Goal: Task Accomplishment & Management: Use online tool/utility

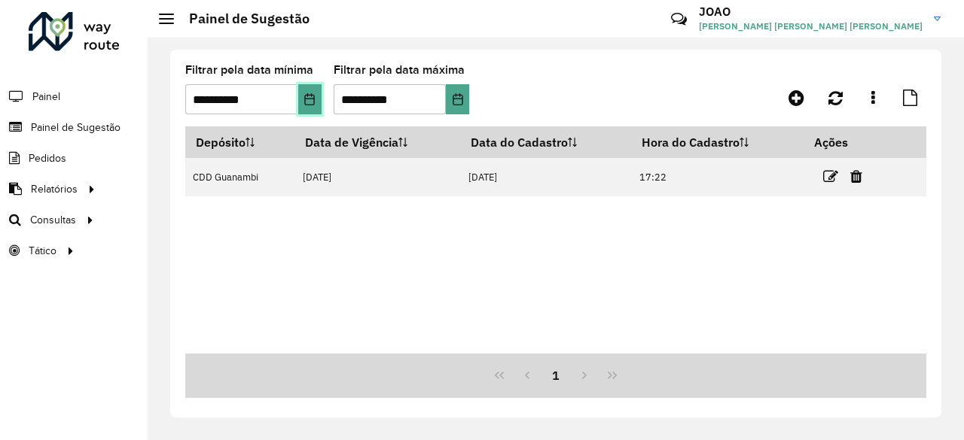
click at [309, 99] on icon "Choose Date" at bounding box center [309, 99] width 12 height 12
click at [794, 91] on icon at bounding box center [796, 98] width 16 height 18
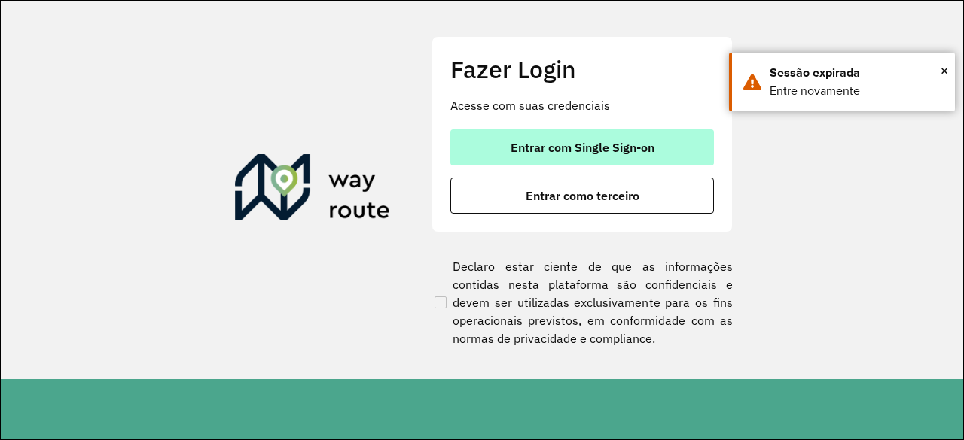
click at [605, 147] on span "Entrar com Single Sign-on" at bounding box center [583, 148] width 144 height 12
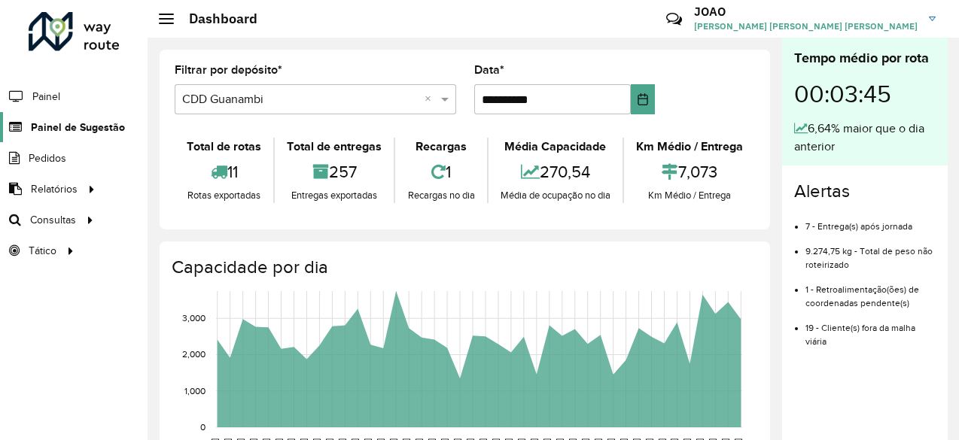
click at [62, 127] on span "Painel de Sugestão" at bounding box center [78, 128] width 94 height 16
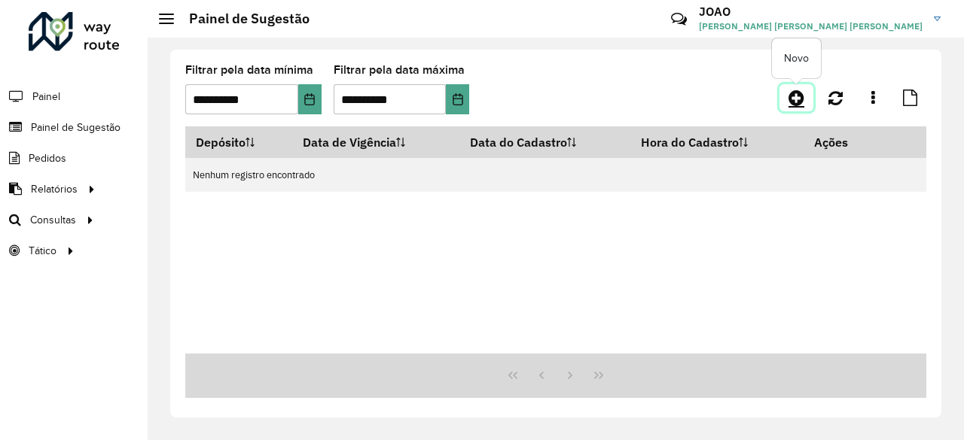
click at [785, 108] on link at bounding box center [796, 97] width 34 height 27
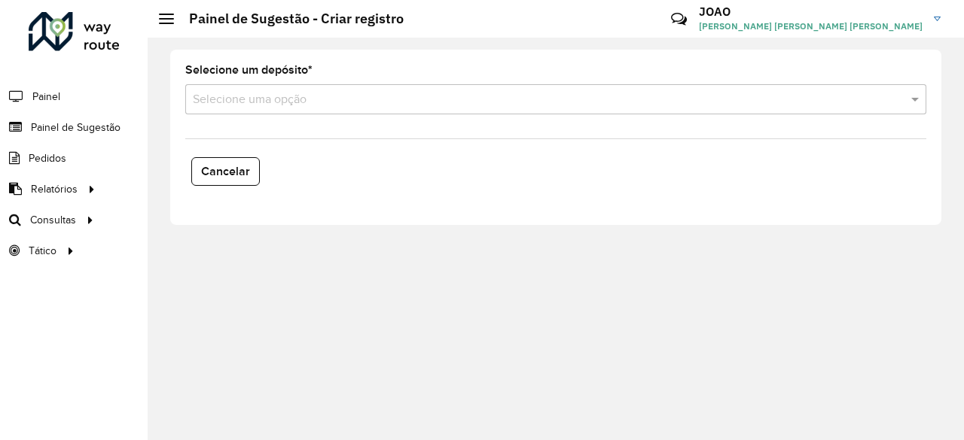
click at [495, 101] on input "text" at bounding box center [541, 100] width 696 height 18
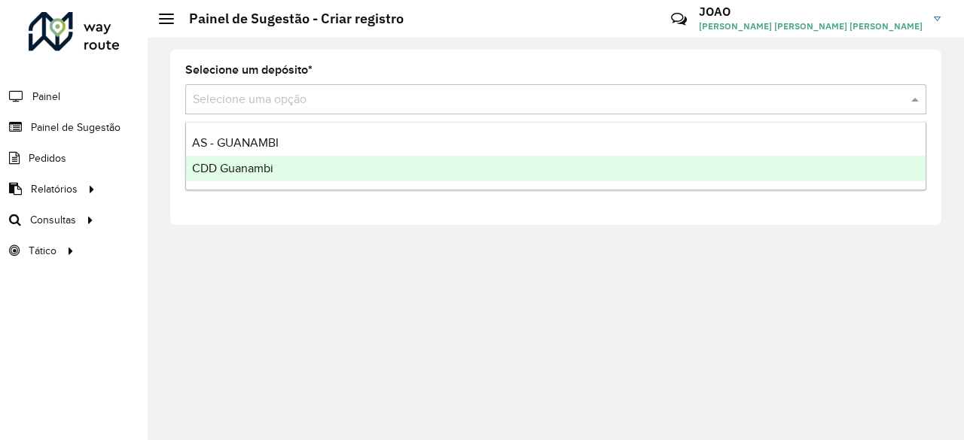
click at [395, 166] on div "CDD Guanambi" at bounding box center [555, 169] width 739 height 26
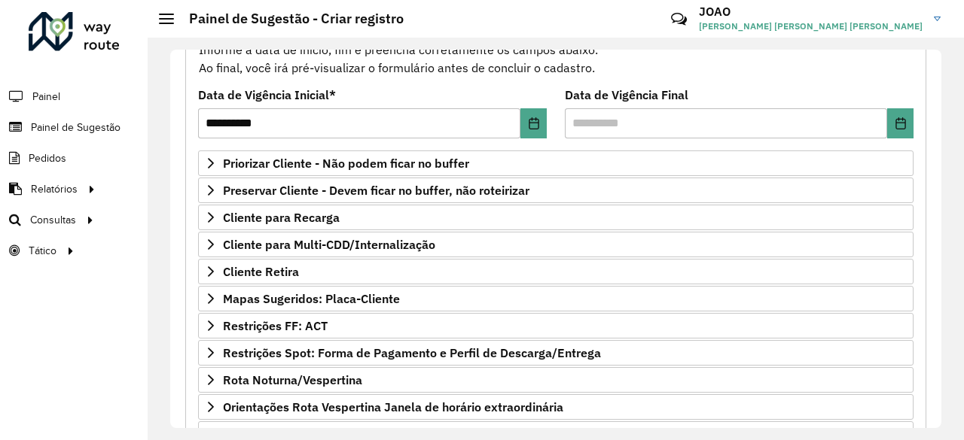
scroll to position [172, 0]
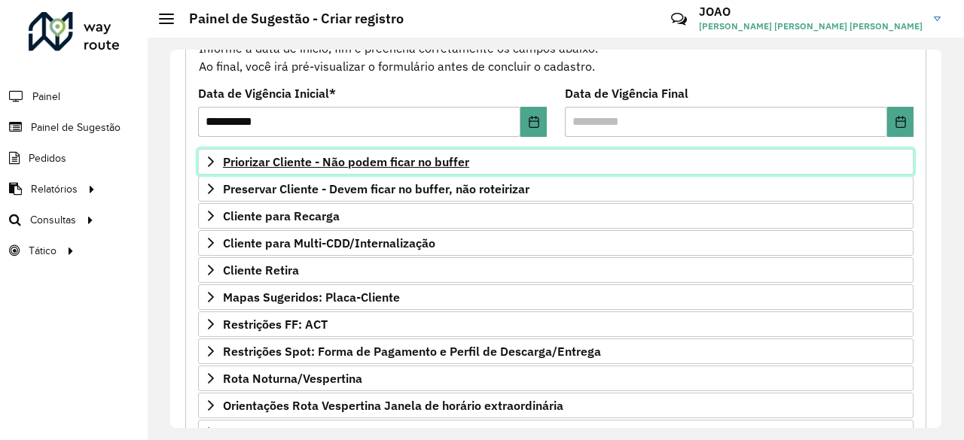
click at [402, 160] on span "Priorizar Cliente - Não podem ficar no buffer" at bounding box center [346, 162] width 246 height 12
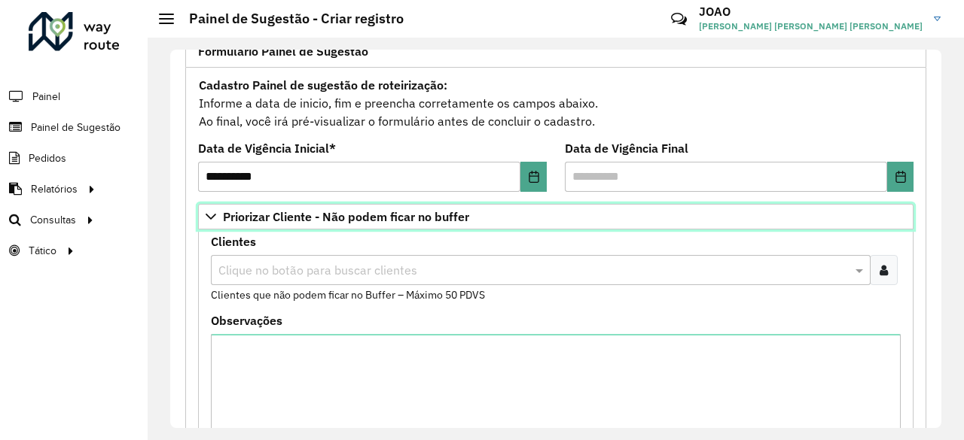
scroll to position [0, 0]
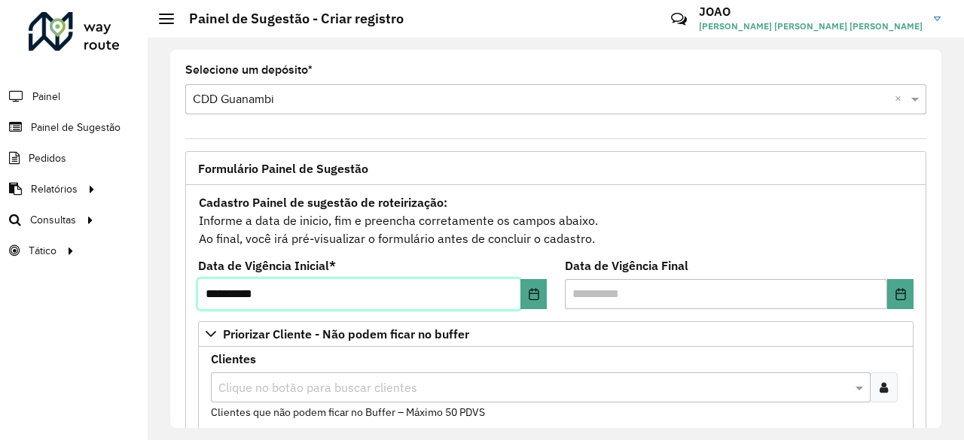
click at [306, 288] on input "**********" at bounding box center [359, 294] width 322 height 30
click at [539, 290] on button "Choose Date" at bounding box center [533, 294] width 26 height 30
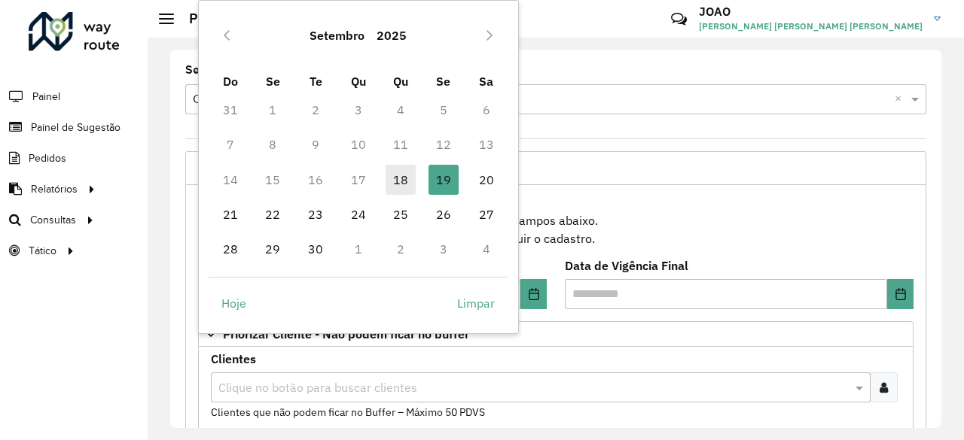
click at [402, 176] on span "18" at bounding box center [401, 180] width 30 height 30
type input "**********"
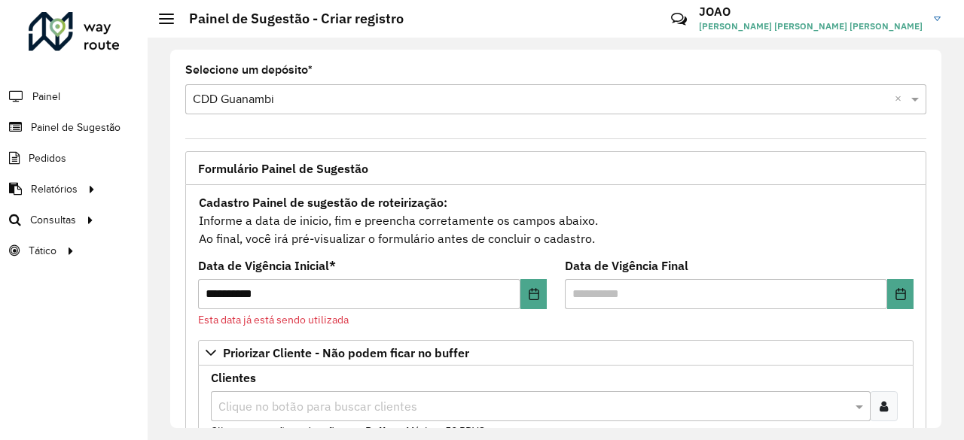
click at [112, 151] on li "Pedidos" at bounding box center [74, 158] width 148 height 31
click at [96, 127] on span "Painel de Sugestão" at bounding box center [78, 128] width 94 height 16
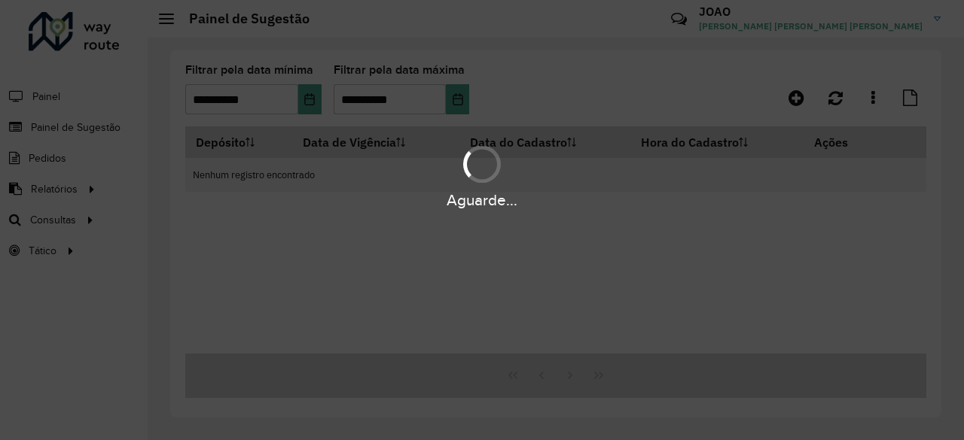
click at [308, 112] on div "Aguarde..." at bounding box center [482, 220] width 964 height 440
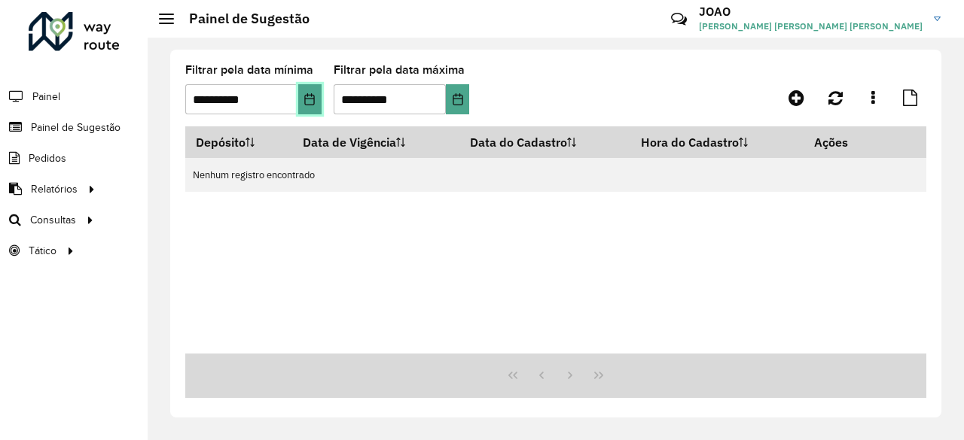
click at [308, 112] on button "Choose Date" at bounding box center [309, 99] width 23 height 30
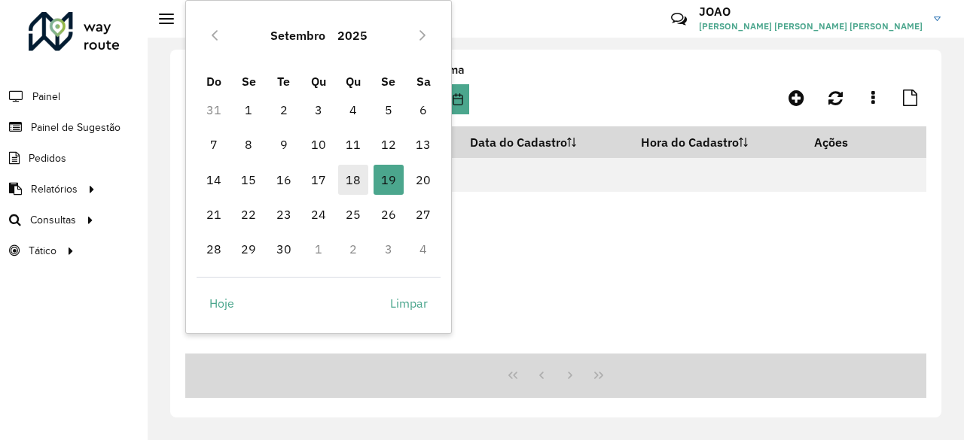
click at [352, 190] on span "18" at bounding box center [353, 180] width 30 height 30
type input "**********"
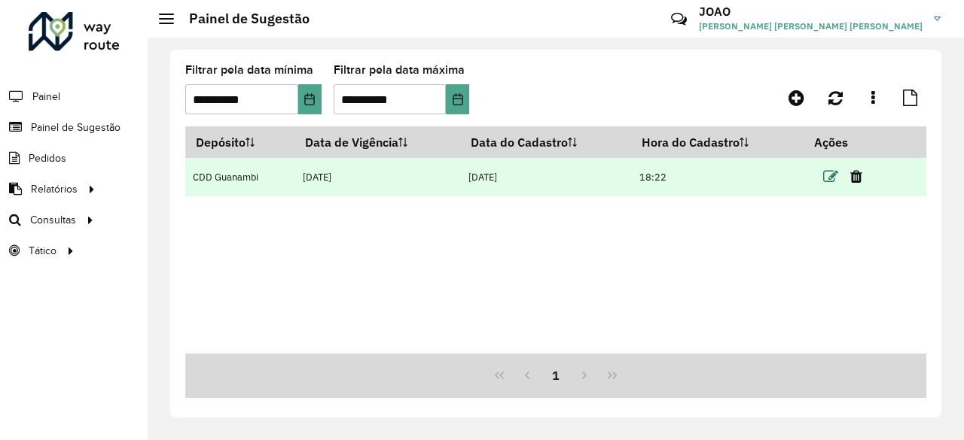
click at [829, 174] on icon at bounding box center [830, 176] width 15 height 15
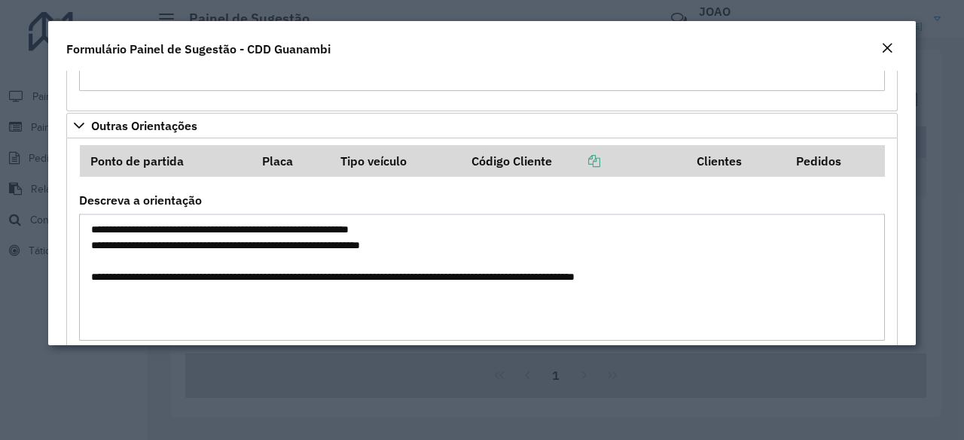
scroll to position [1394, 0]
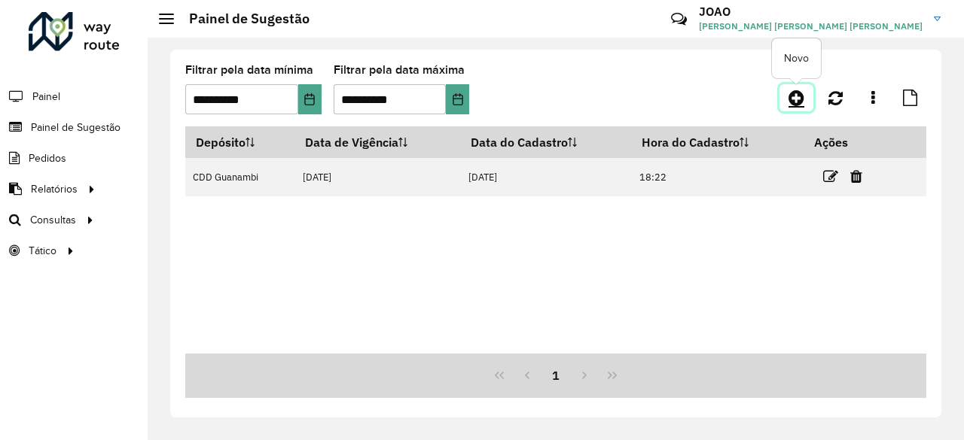
click at [795, 99] on icon at bounding box center [796, 98] width 16 height 18
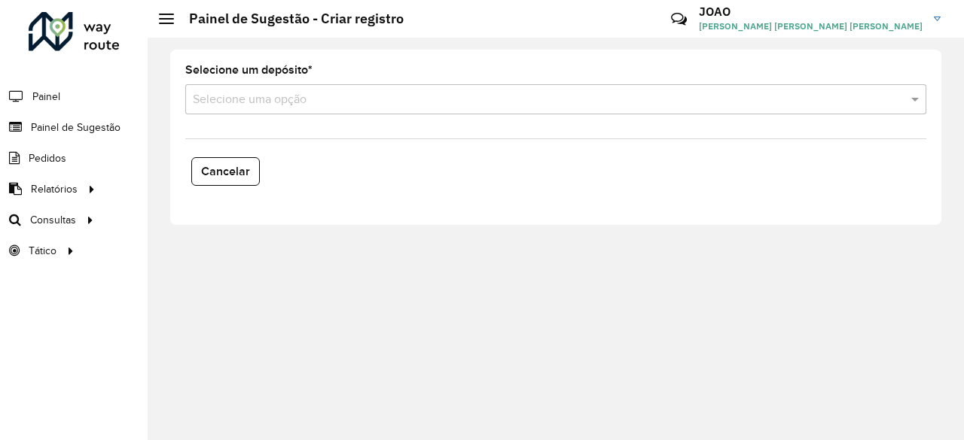
click at [314, 81] on div "Selecione um depósito * Selecione uma opção" at bounding box center [555, 90] width 741 height 50
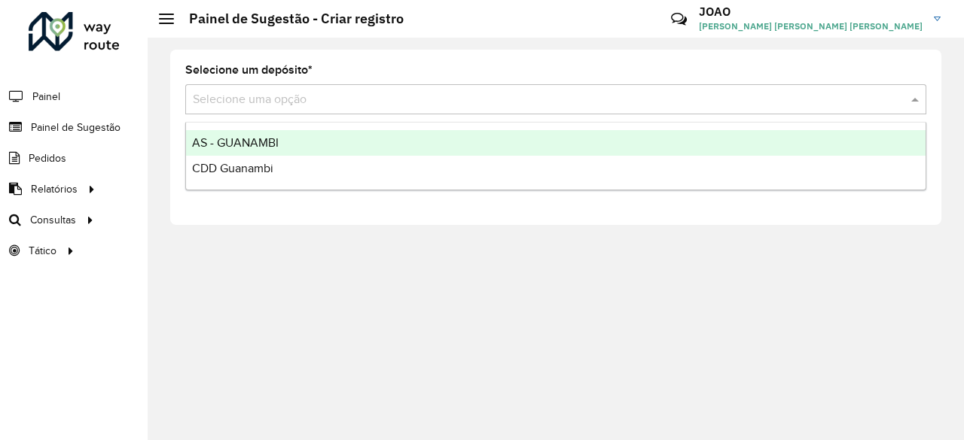
click at [309, 95] on input "text" at bounding box center [541, 100] width 696 height 18
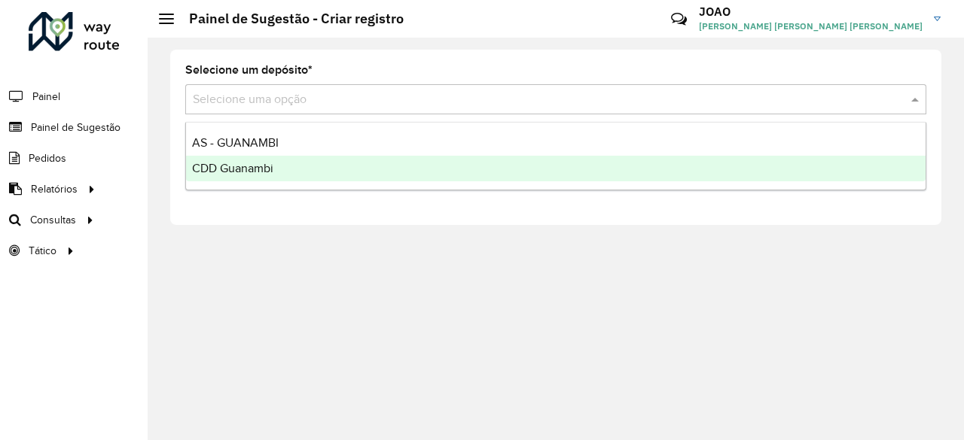
click at [294, 160] on div "CDD Guanambi" at bounding box center [555, 169] width 739 height 26
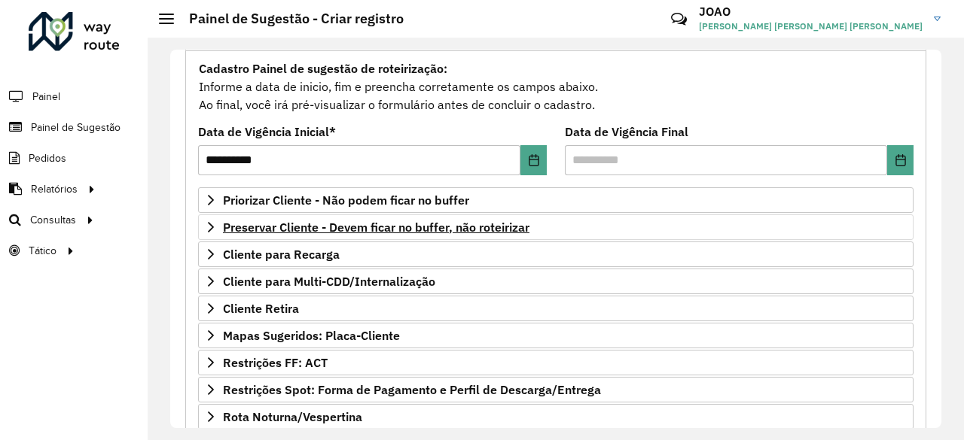
scroll to position [142, 0]
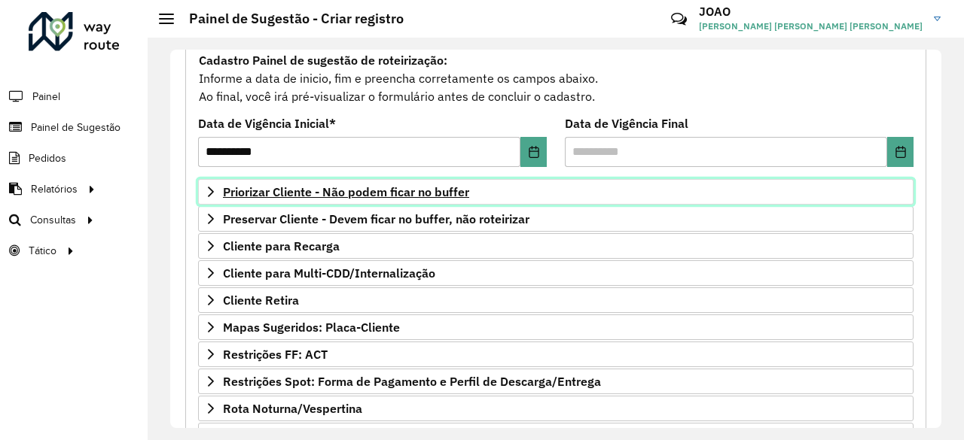
click at [349, 186] on span "Priorizar Cliente - Não podem ficar no buffer" at bounding box center [346, 192] width 246 height 12
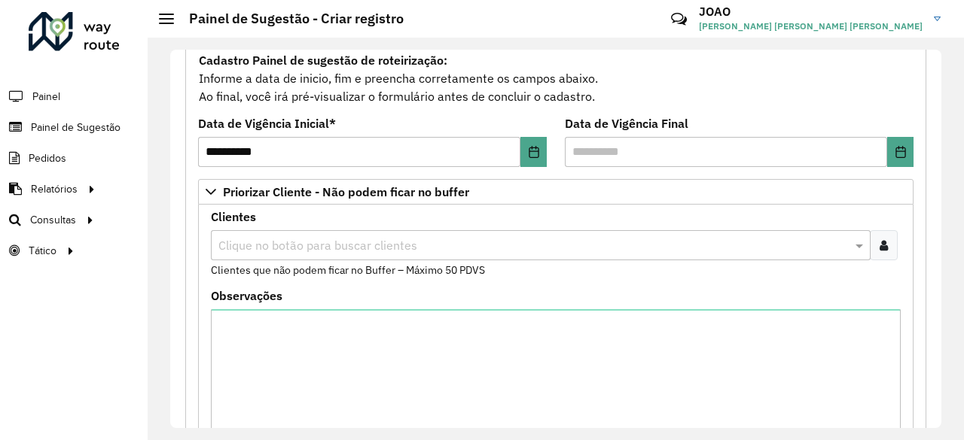
click at [277, 237] on input "text" at bounding box center [533, 246] width 637 height 18
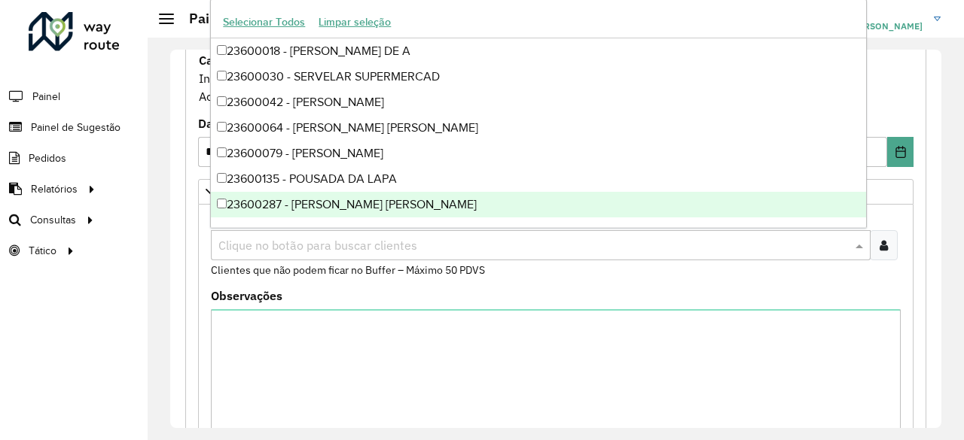
click at [879, 239] on icon at bounding box center [883, 245] width 8 height 12
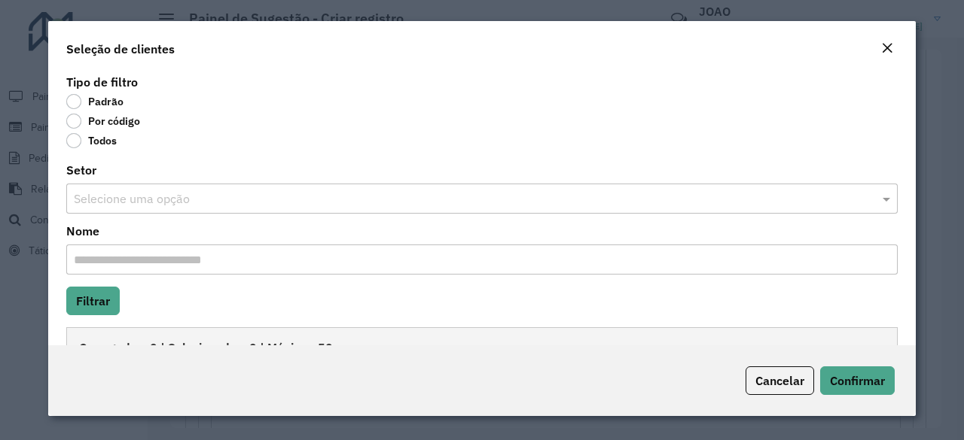
click at [116, 119] on label "Por código" at bounding box center [103, 121] width 74 height 15
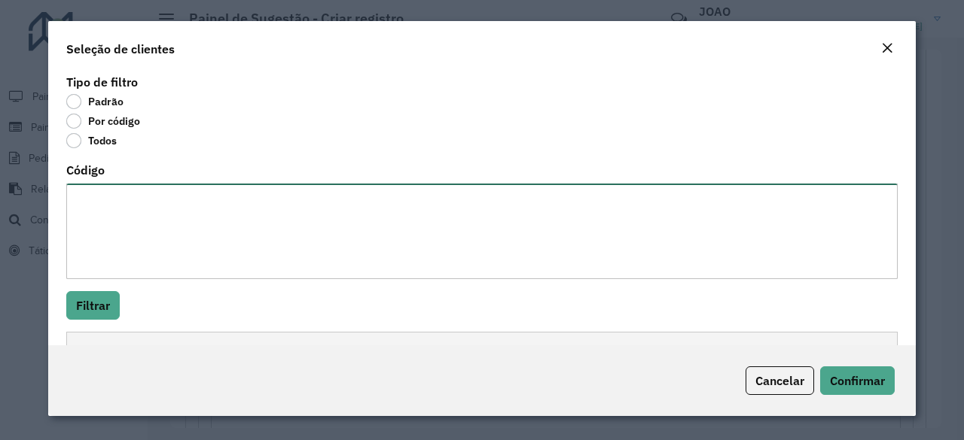
click at [132, 245] on textarea "Código" at bounding box center [481, 232] width 831 height 96
paste textarea "**** **** *** **** **** **** ***** **** **** ****"
type textarea "**** **** *** **** **** **** ***** **** **** ****"
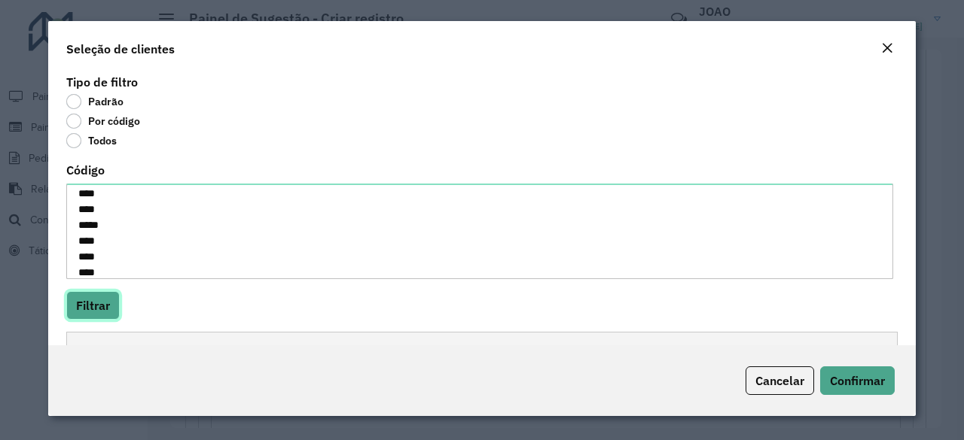
click at [111, 306] on button "Filtrar" at bounding box center [92, 305] width 53 height 29
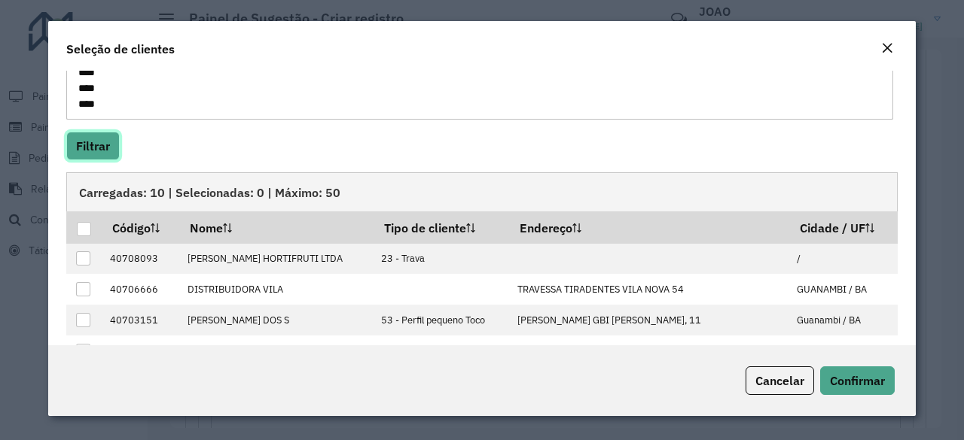
scroll to position [166, 0]
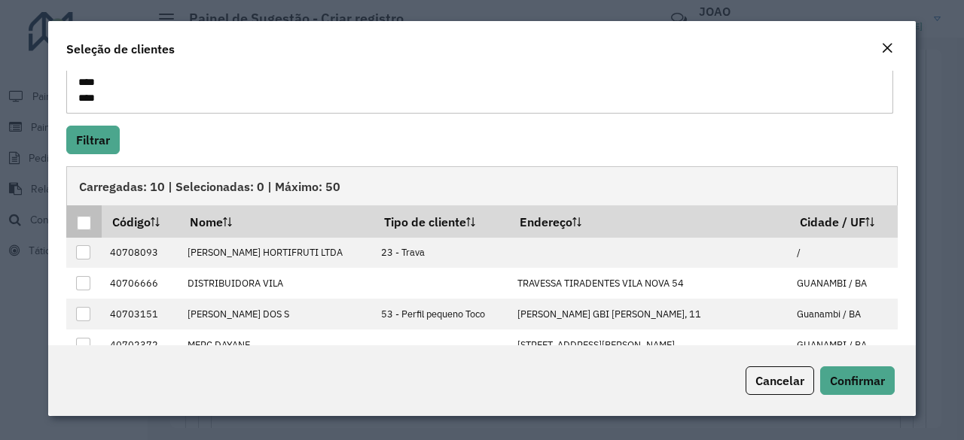
click at [89, 218] on div at bounding box center [84, 223] width 14 height 14
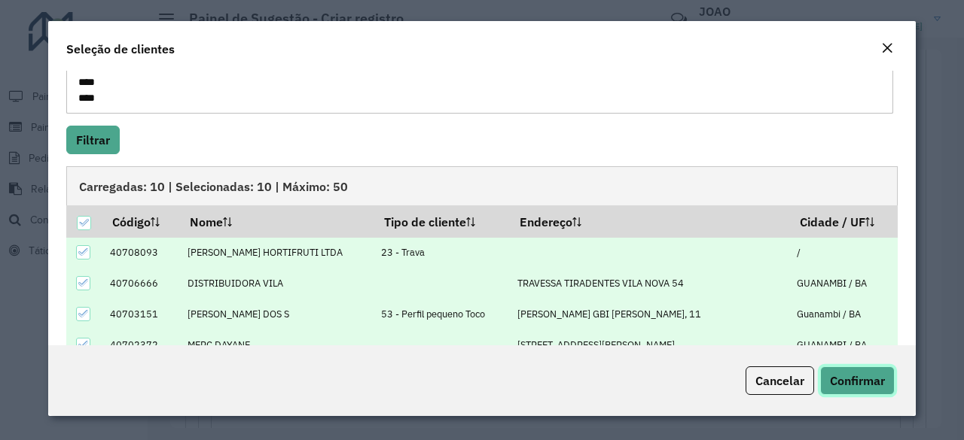
click at [875, 389] on button "Confirmar" at bounding box center [857, 381] width 75 height 29
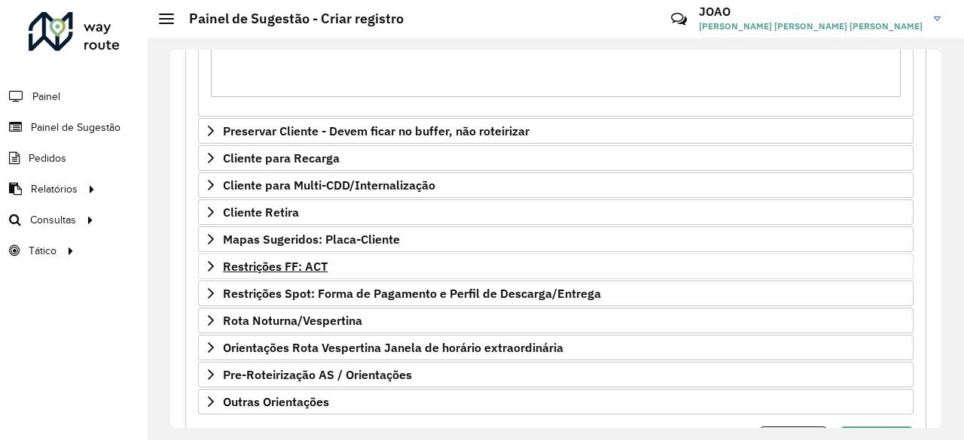
scroll to position [526, 0]
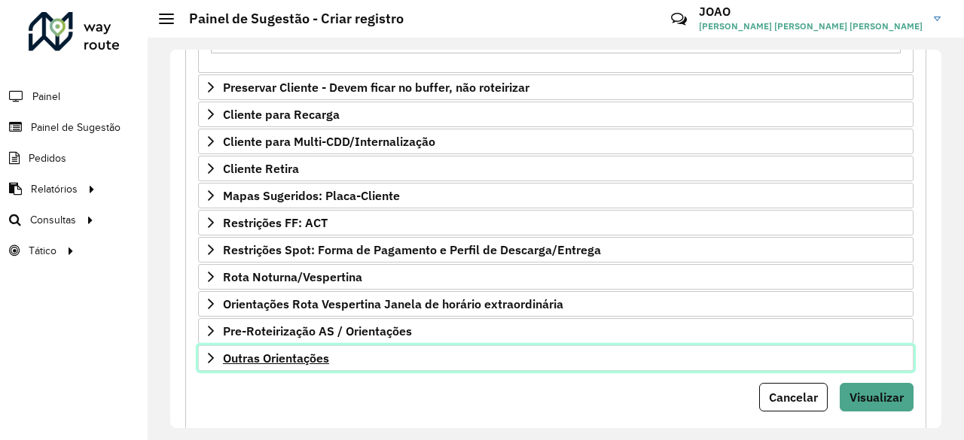
click at [319, 352] on span "Outras Orientações" at bounding box center [276, 358] width 106 height 12
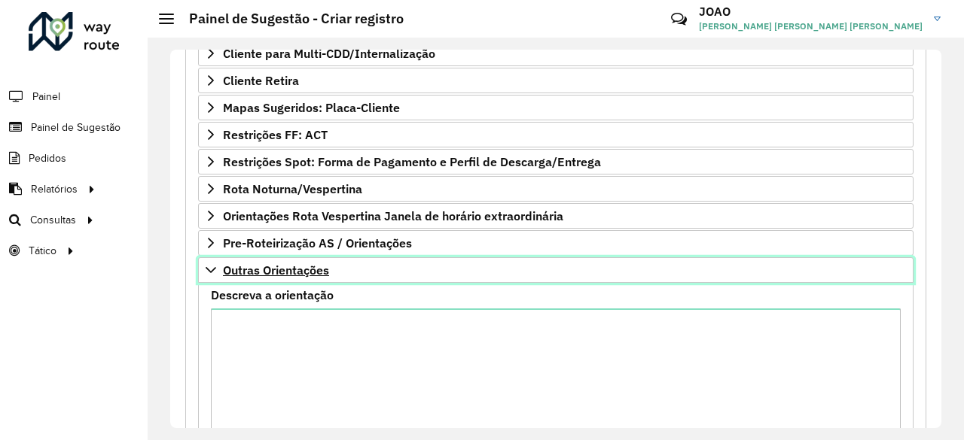
scroll to position [614, 0]
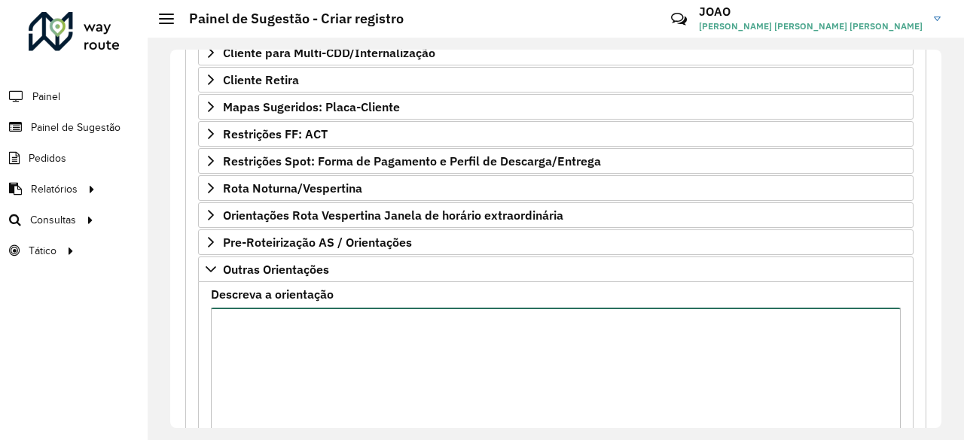
click at [318, 346] on textarea "Descreva a orientação" at bounding box center [556, 371] width 690 height 127
paste textarea "**********"
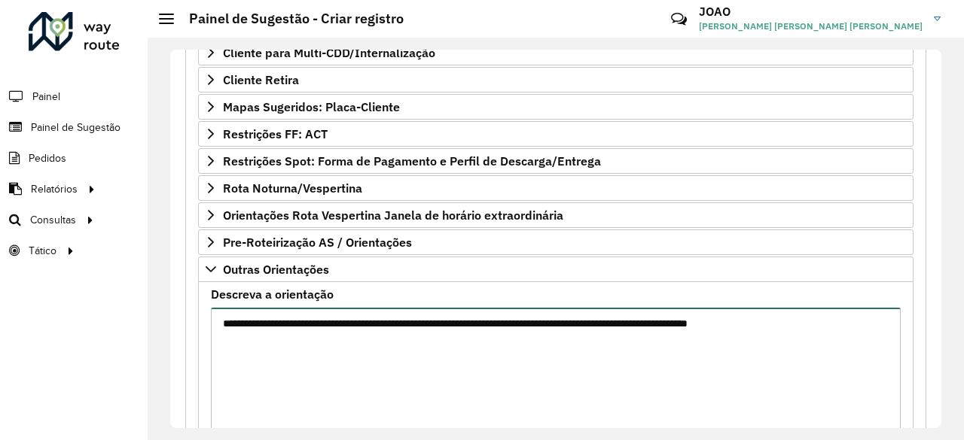
paste textarea "**********"
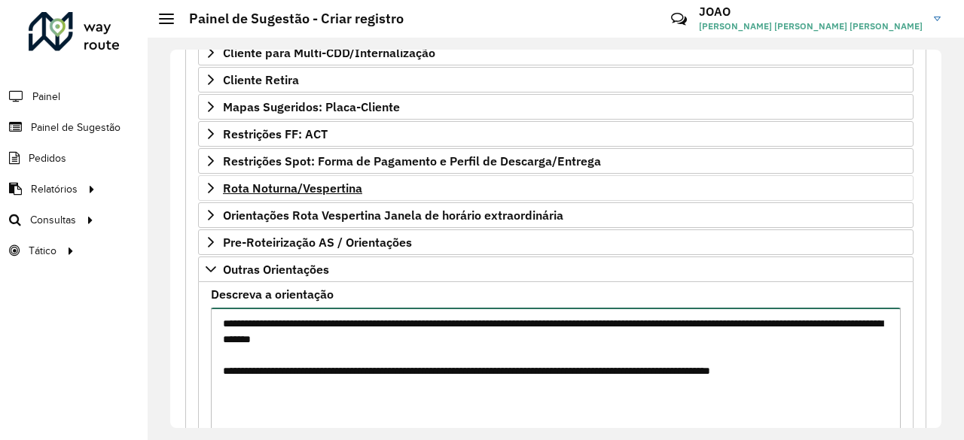
paste textarea "*****"
paste textarea "**********"
click at [309, 376] on textarea "**********" at bounding box center [556, 371] width 690 height 127
paste textarea "**********"
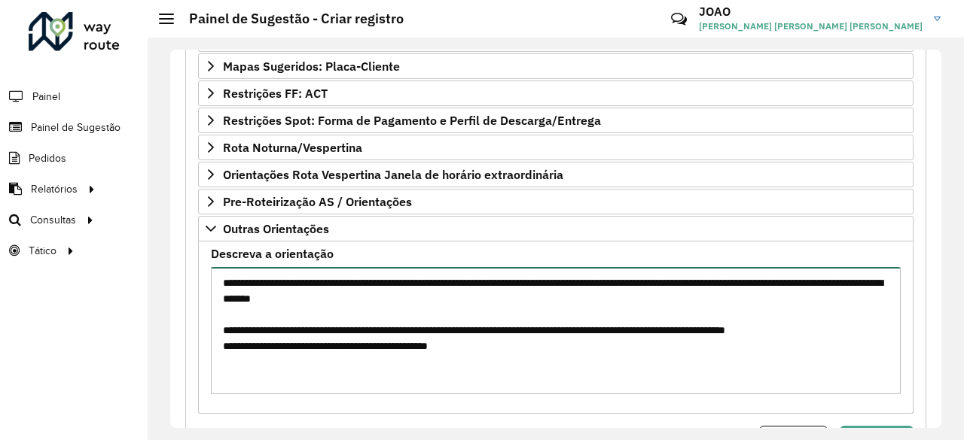
scroll to position [656, 0]
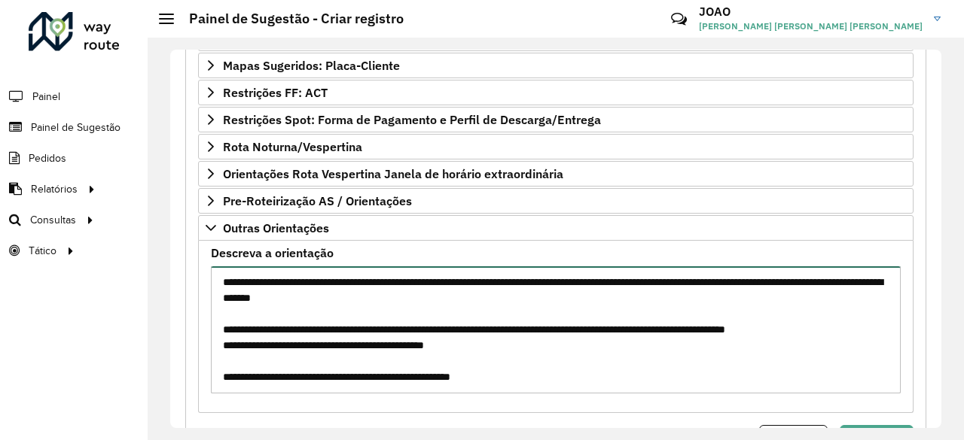
click at [601, 355] on textarea "**********" at bounding box center [556, 330] width 690 height 127
drag, startPoint x: 588, startPoint y: 379, endPoint x: 227, endPoint y: 371, distance: 360.7
click at [227, 371] on textarea "**********" at bounding box center [556, 330] width 690 height 127
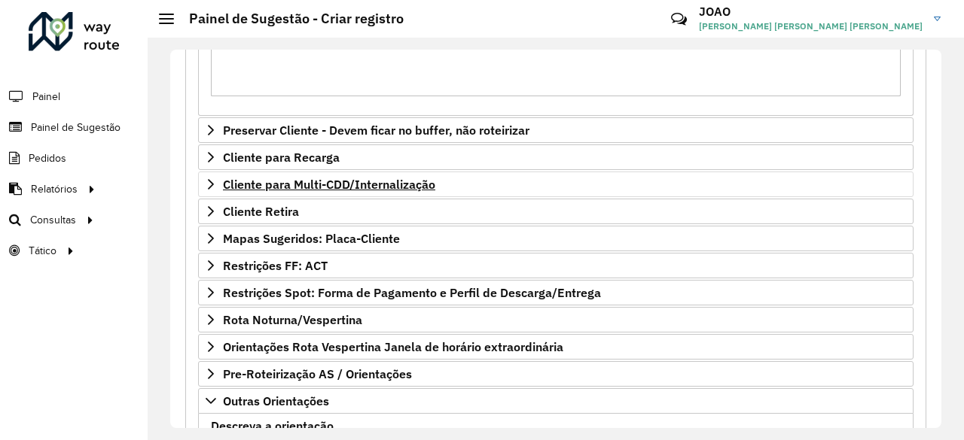
scroll to position [725, 0]
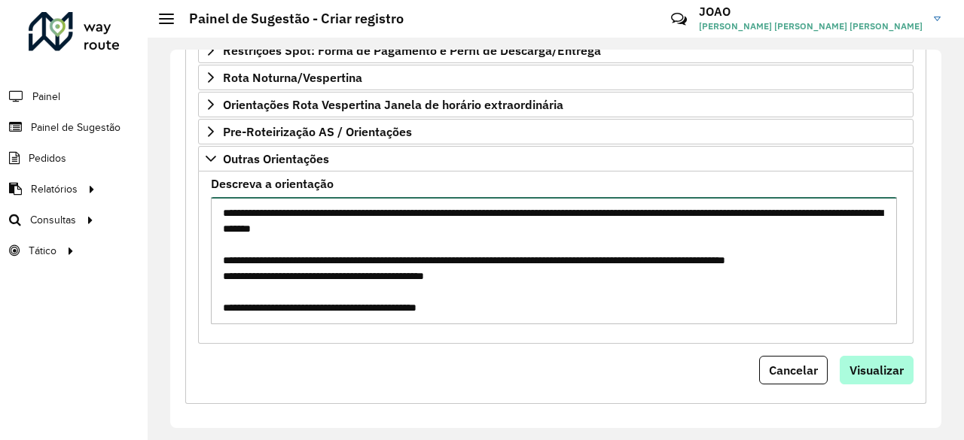
type textarea "**********"
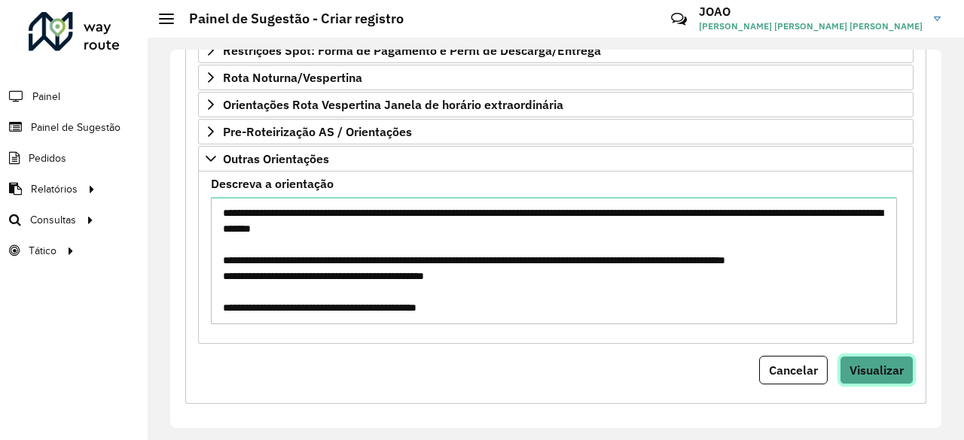
click at [876, 363] on span "Visualizar" at bounding box center [876, 370] width 54 height 15
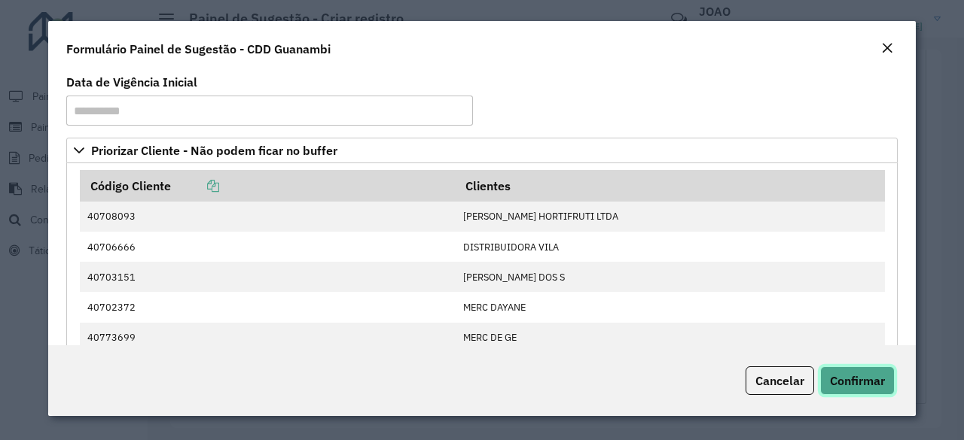
click at [858, 382] on span "Confirmar" at bounding box center [857, 380] width 55 height 15
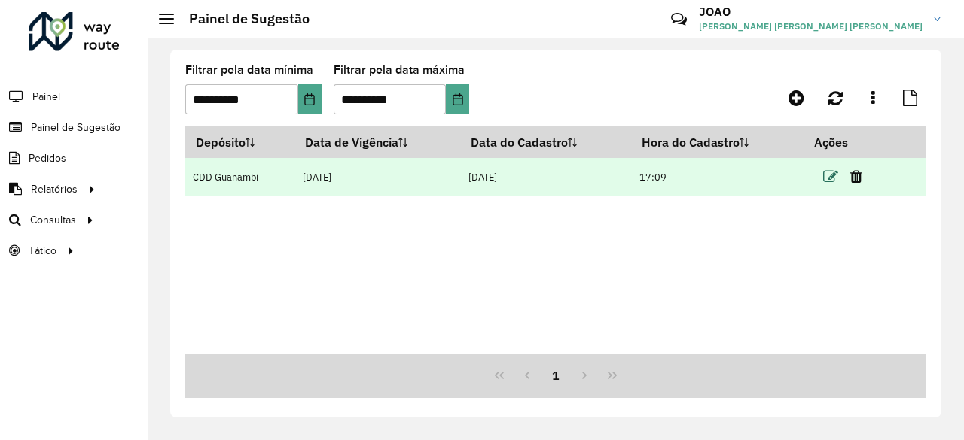
click at [834, 178] on icon at bounding box center [830, 176] width 15 height 15
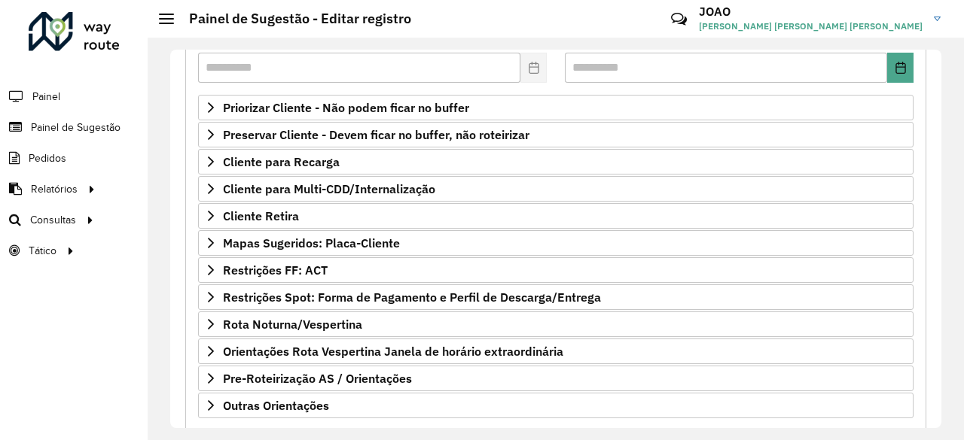
scroll to position [301, 0]
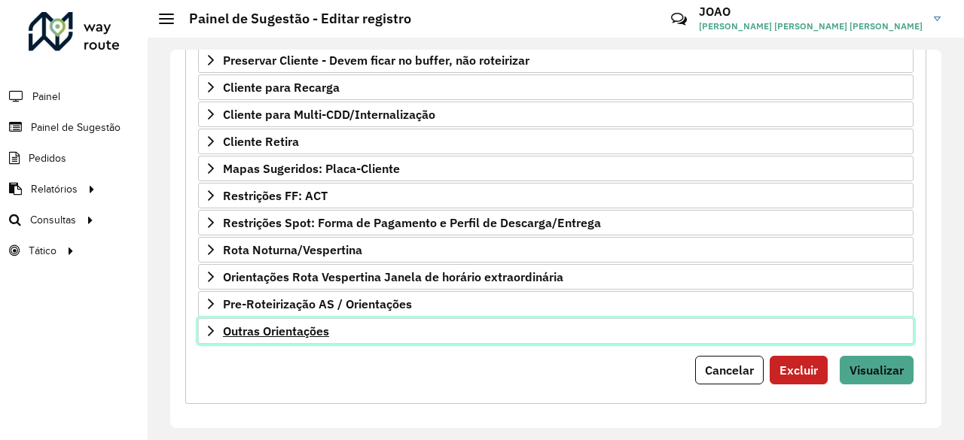
click at [332, 318] on link "Outras Orientações" at bounding box center [555, 331] width 715 height 26
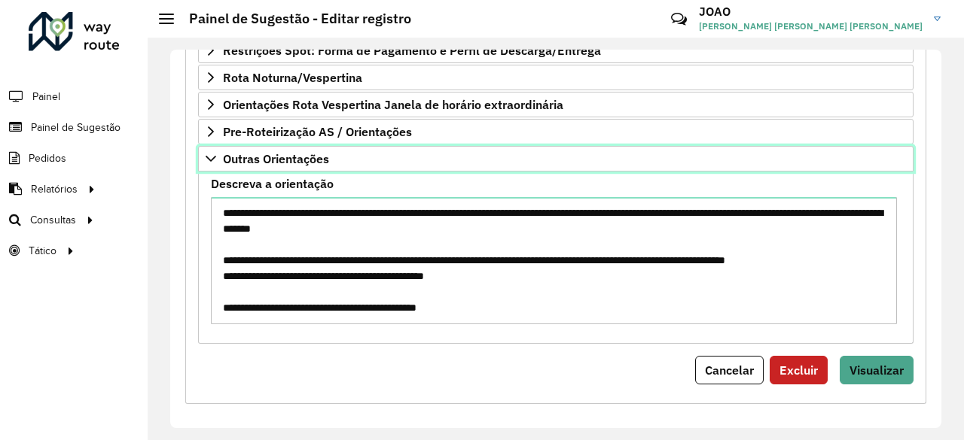
scroll to position [0, 0]
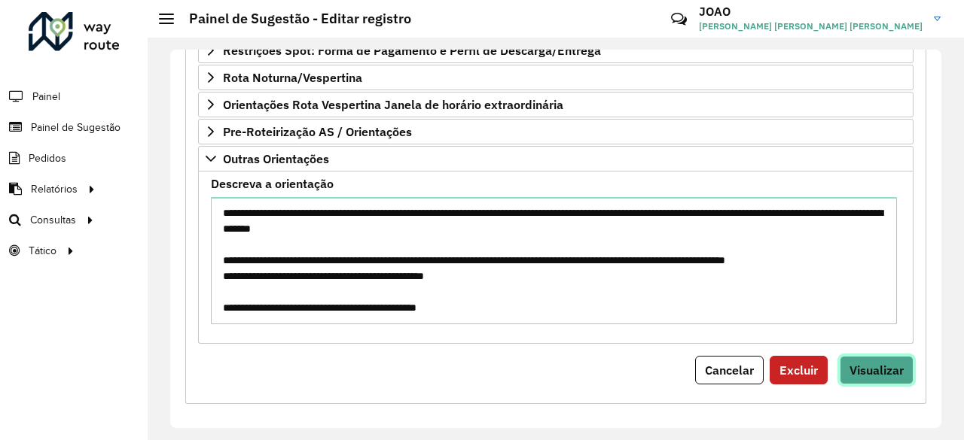
click at [866, 363] on span "Visualizar" at bounding box center [876, 370] width 54 height 15
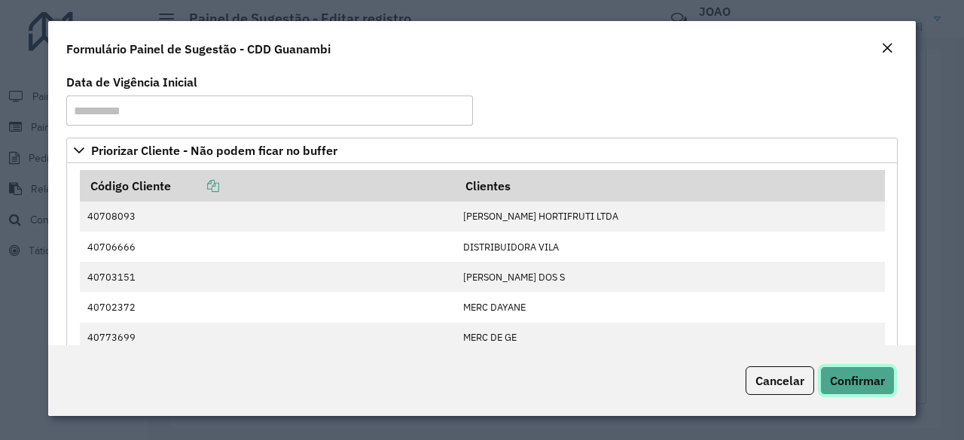
click at [860, 373] on span "Confirmar" at bounding box center [857, 380] width 55 height 15
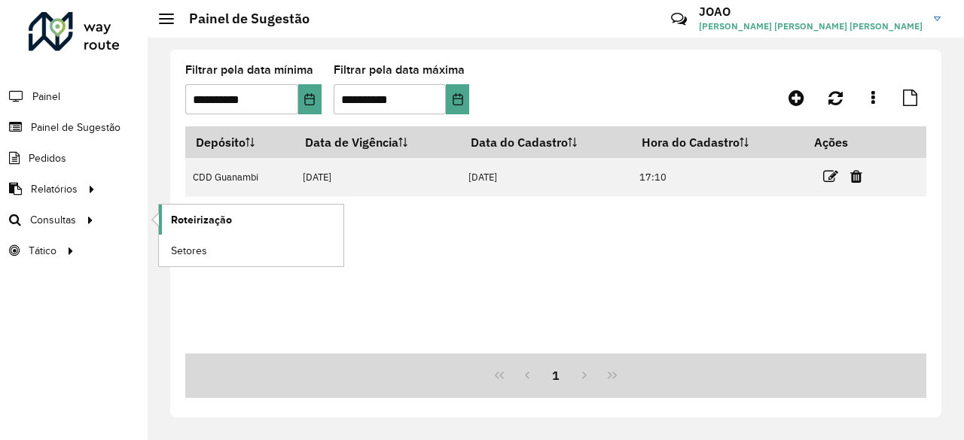
click at [176, 221] on span "Roteirização" at bounding box center [201, 220] width 61 height 16
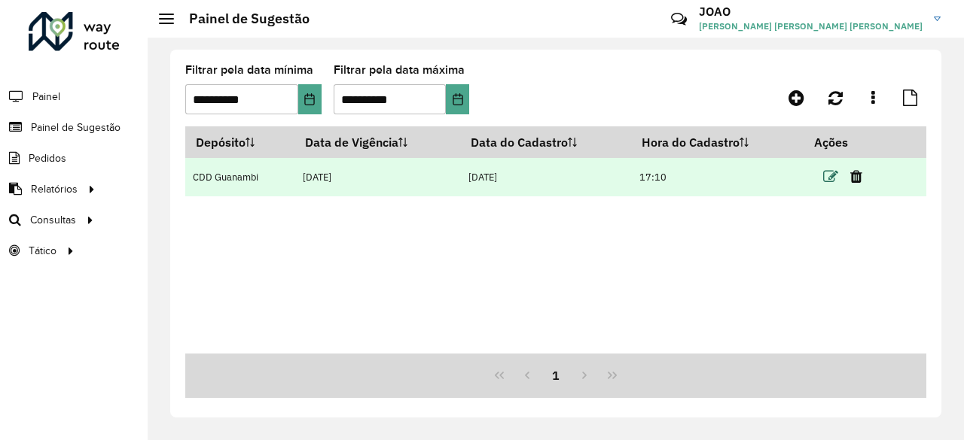
click at [824, 177] on icon at bounding box center [830, 176] width 15 height 15
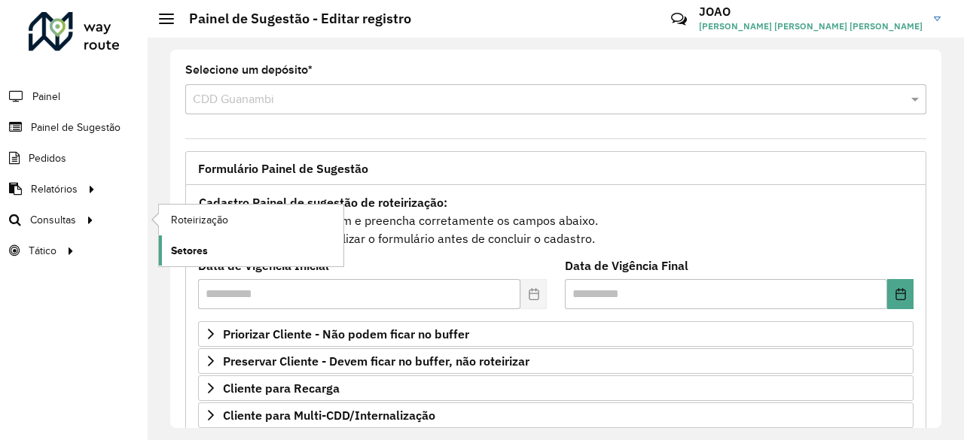
click at [201, 248] on span "Setores" at bounding box center [189, 251] width 37 height 16
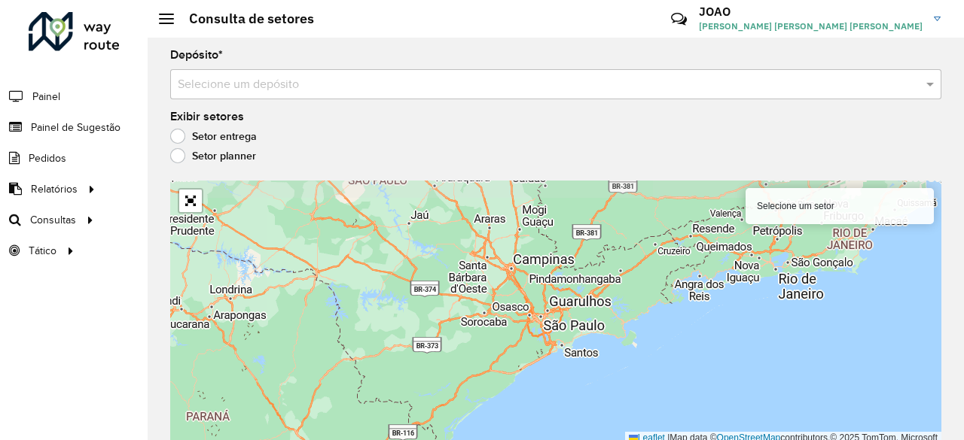
click at [453, 93] on div "Selecione um depósito" at bounding box center [555, 84] width 771 height 30
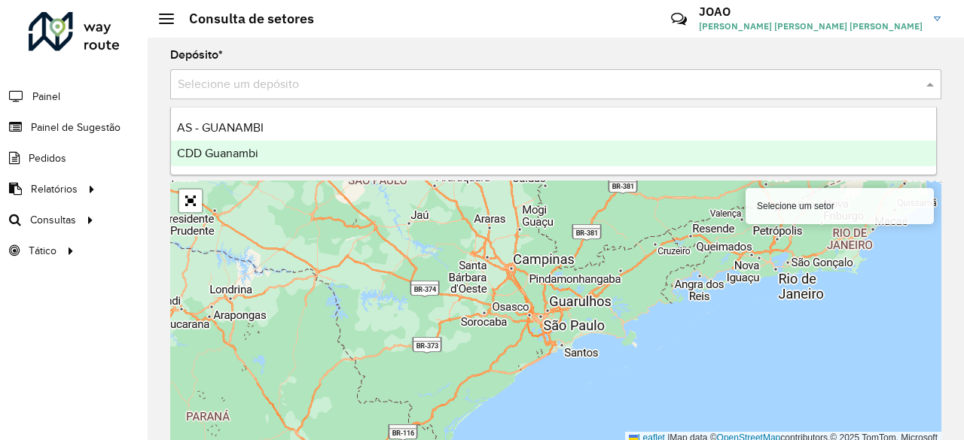
click at [398, 159] on div "CDD Guanambi" at bounding box center [553, 154] width 765 height 26
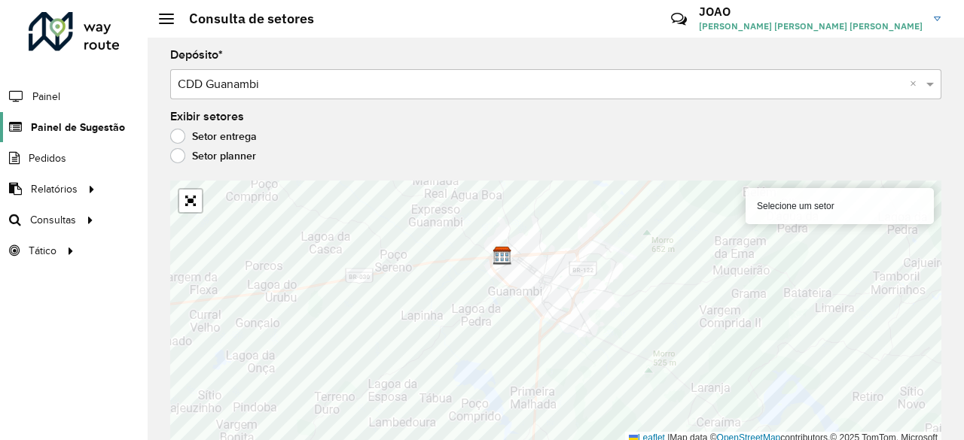
click at [97, 127] on span "Painel de Sugestão" at bounding box center [78, 128] width 94 height 16
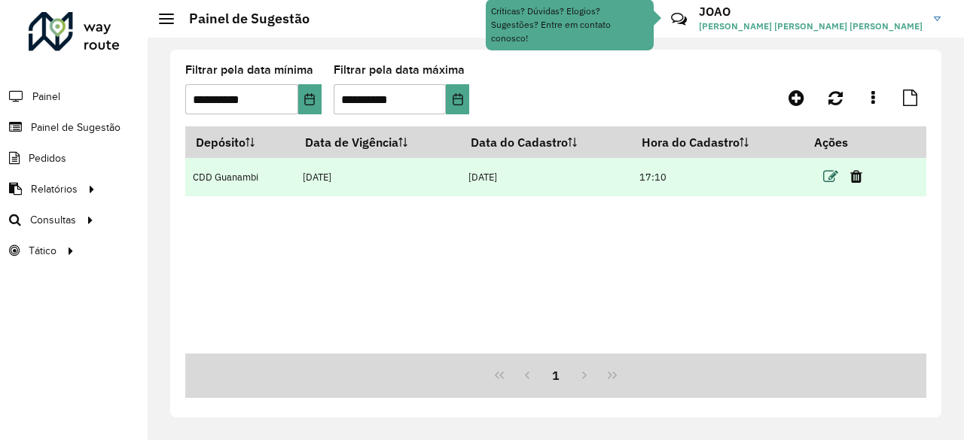
click at [831, 180] on icon at bounding box center [830, 176] width 15 height 15
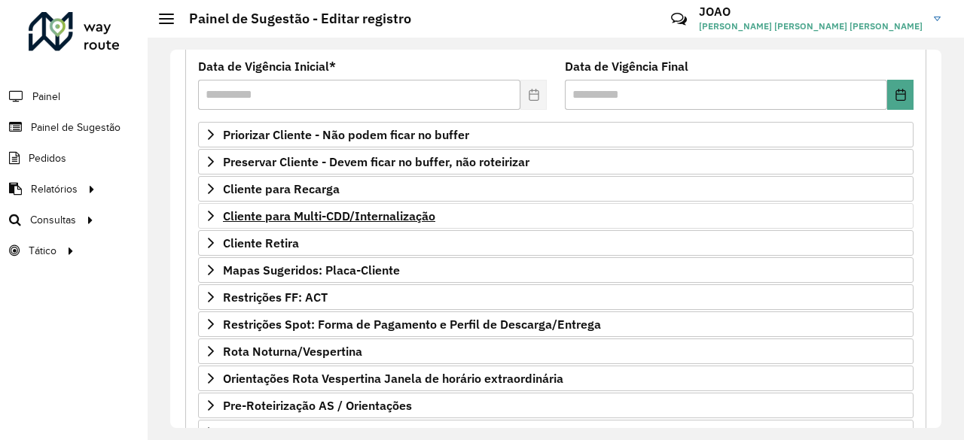
scroll to position [200, 0]
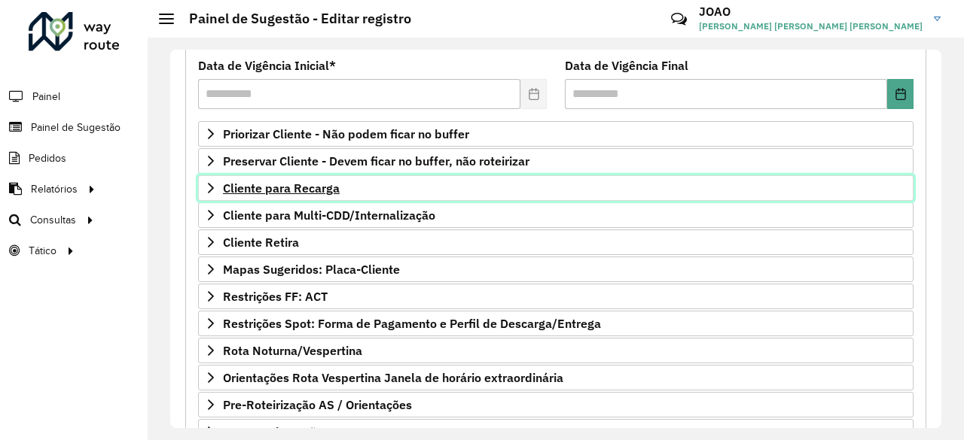
click at [321, 193] on span "Cliente para Recarga" at bounding box center [281, 188] width 117 height 12
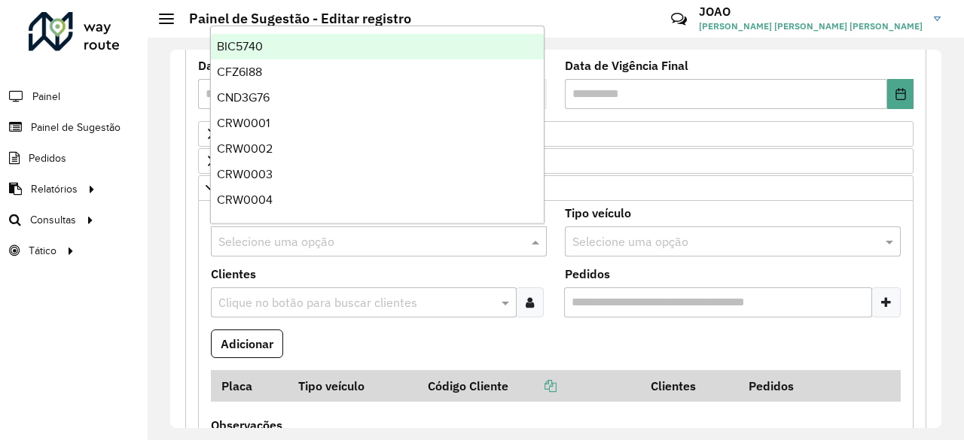
click at [318, 240] on input "text" at bounding box center [363, 242] width 291 height 18
click at [349, 281] on div "Clientes Clique no botão para buscar clientes" at bounding box center [379, 293] width 336 height 49
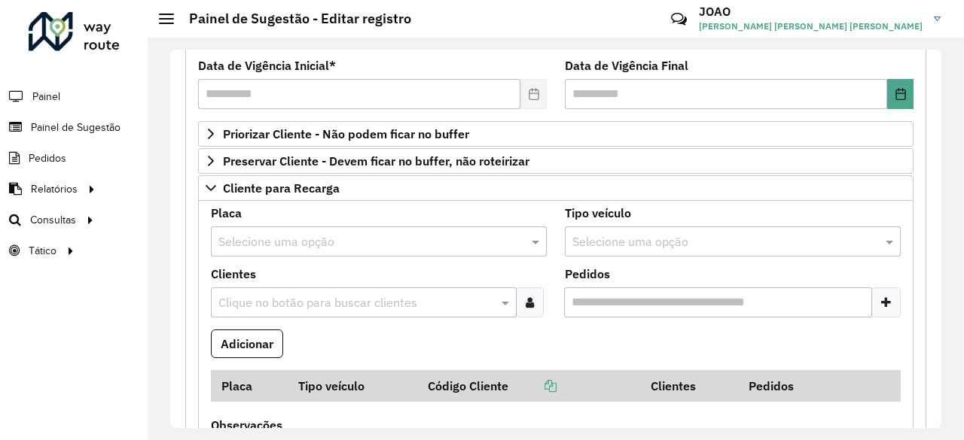
click at [369, 242] on input "text" at bounding box center [363, 242] width 291 height 18
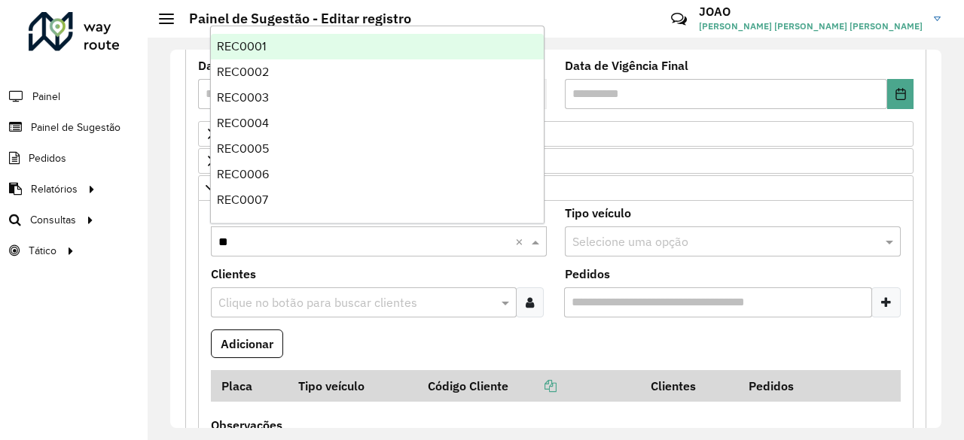
type input "***"
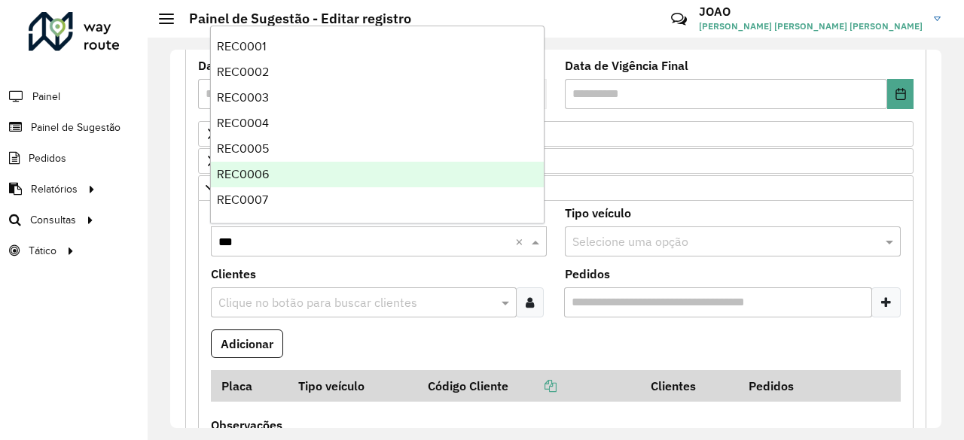
click at [347, 176] on div "REC0006" at bounding box center [377, 175] width 333 height 26
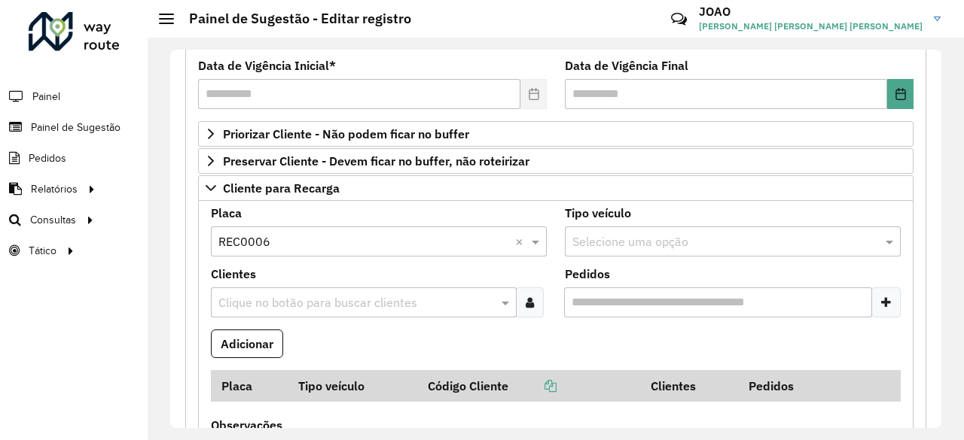
click at [437, 294] on input "text" at bounding box center [356, 303] width 283 height 18
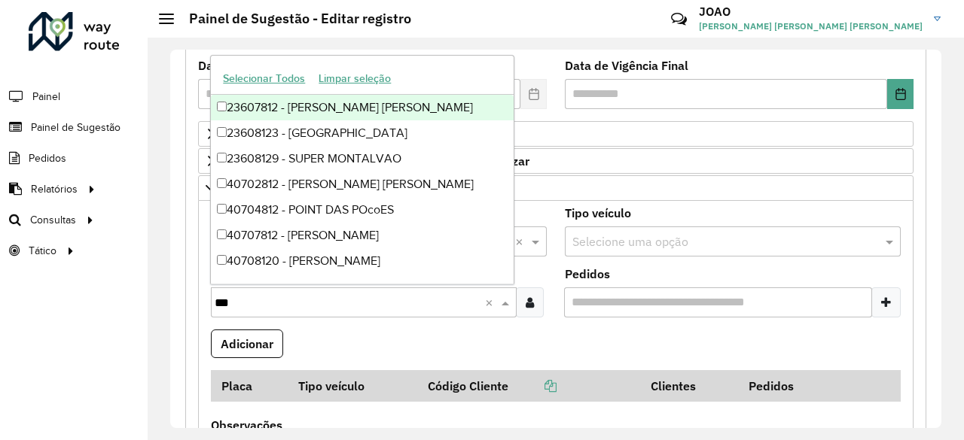
type input "****"
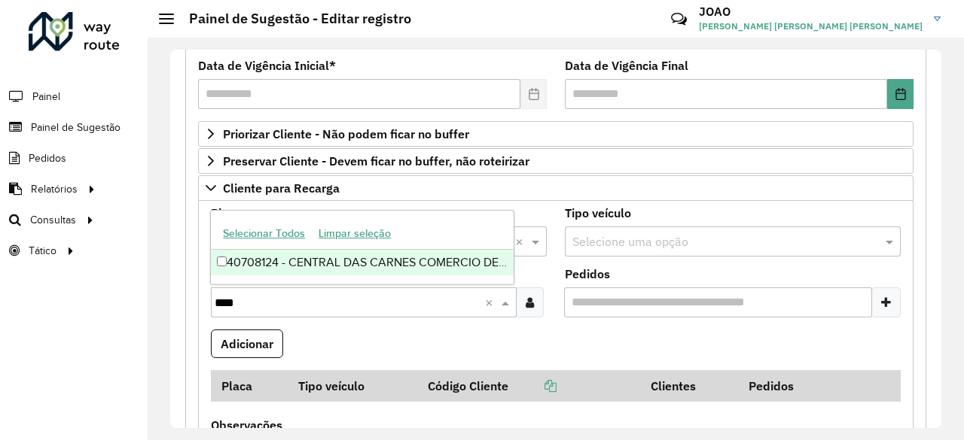
click at [438, 264] on div "40708124 - CENTRAL DAS CARNES COMERCIO DE ALIMENTOS" at bounding box center [362, 263] width 303 height 26
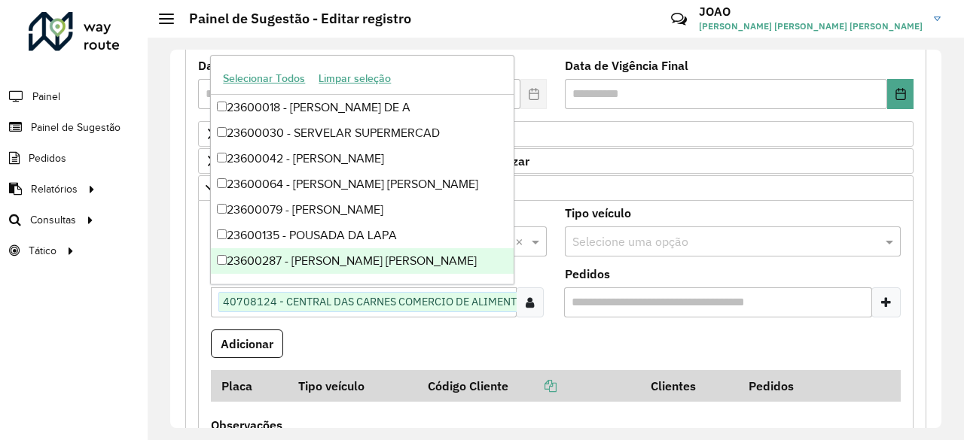
click at [473, 347] on formly-field "Adicionar" at bounding box center [556, 350] width 708 height 41
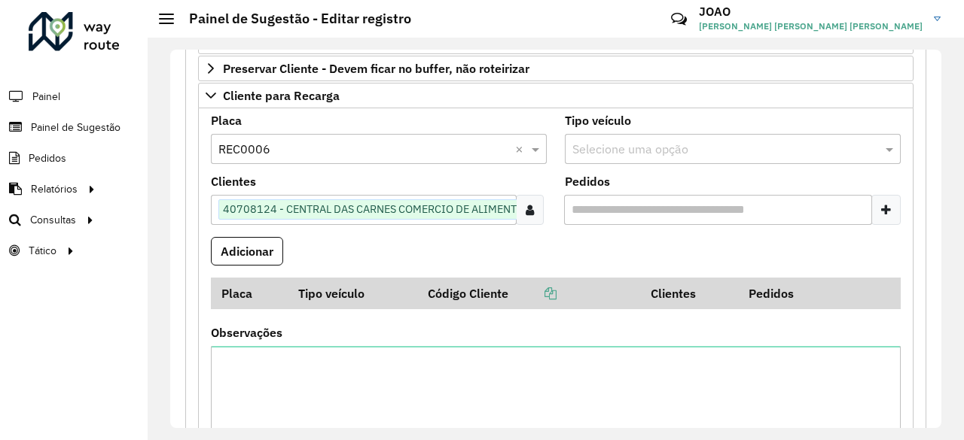
scroll to position [304, 0]
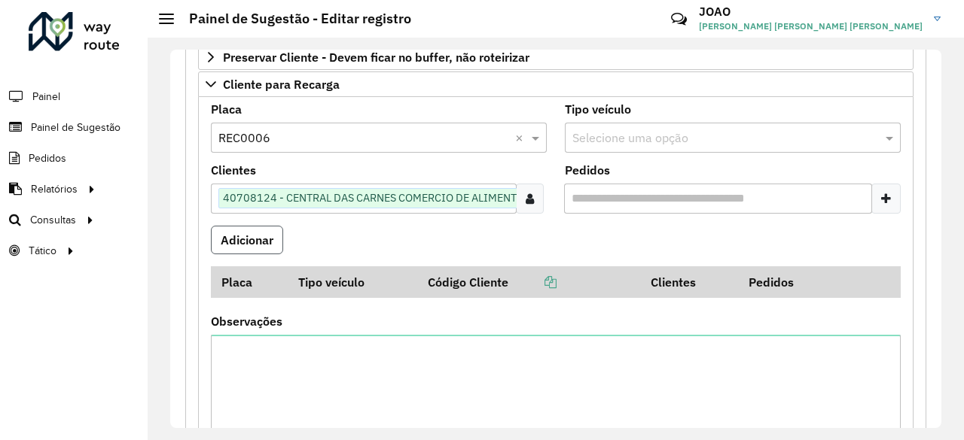
click at [264, 237] on button "Adicionar" at bounding box center [247, 240] width 72 height 29
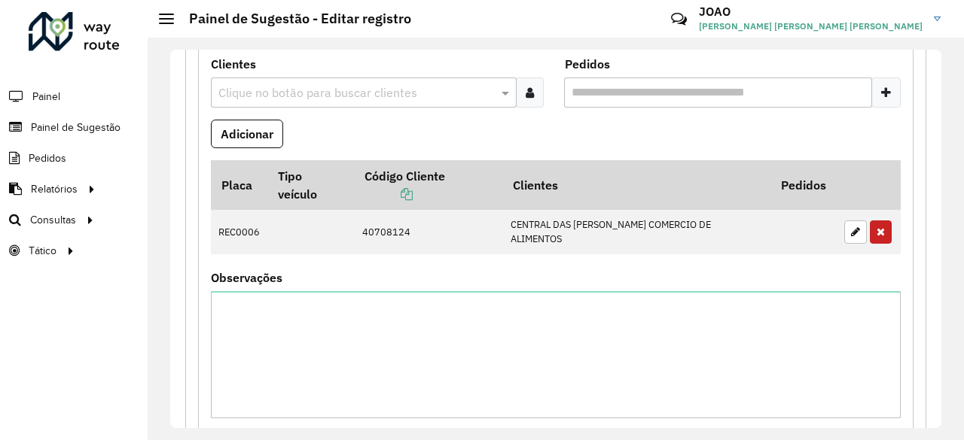
scroll to position [416, 0]
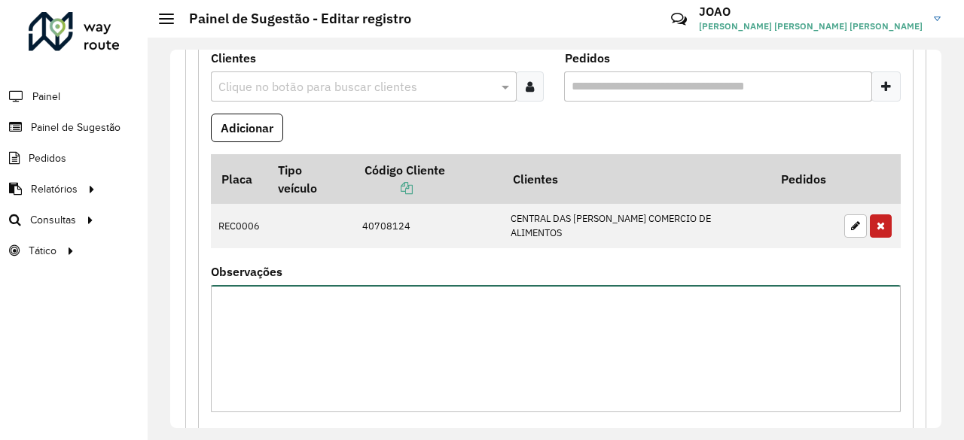
click at [370, 297] on textarea "Observações" at bounding box center [556, 348] width 690 height 127
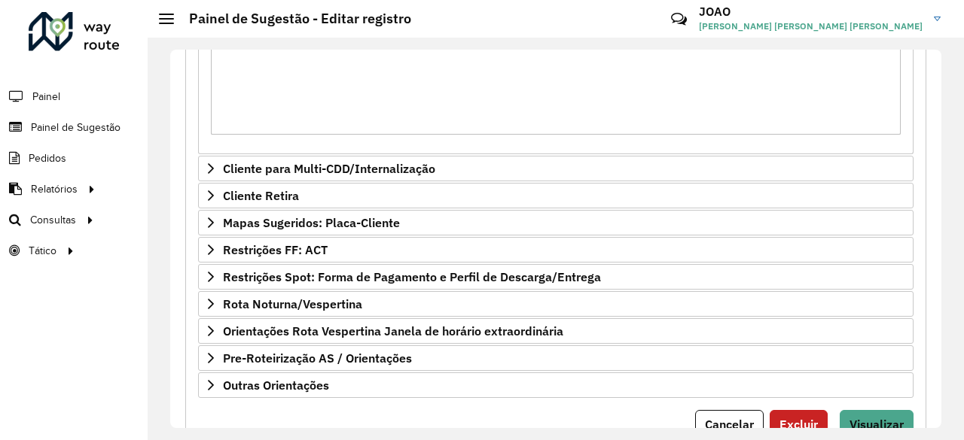
scroll to position [724, 0]
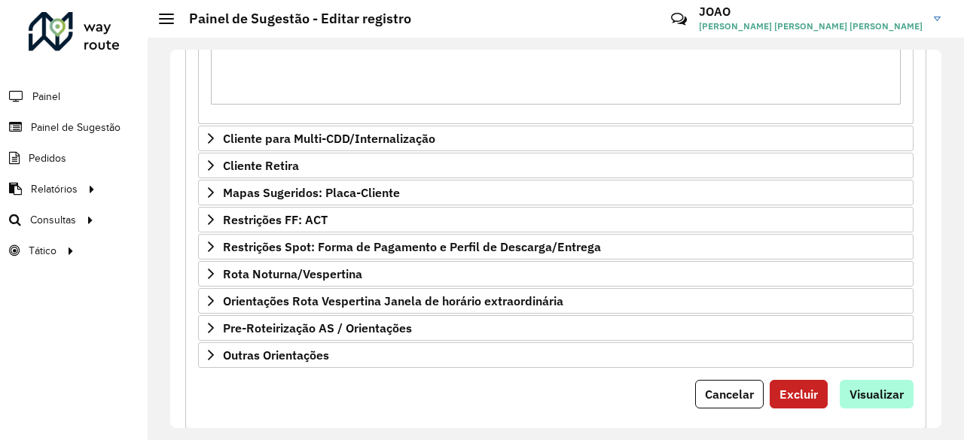
type textarea "**********"
click at [879, 380] on button "Visualizar" at bounding box center [877, 394] width 74 height 29
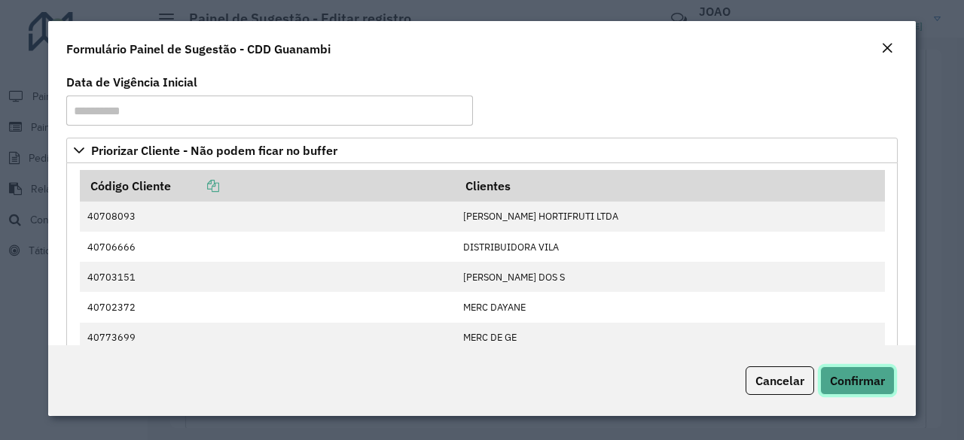
click at [858, 385] on span "Confirmar" at bounding box center [857, 380] width 55 height 15
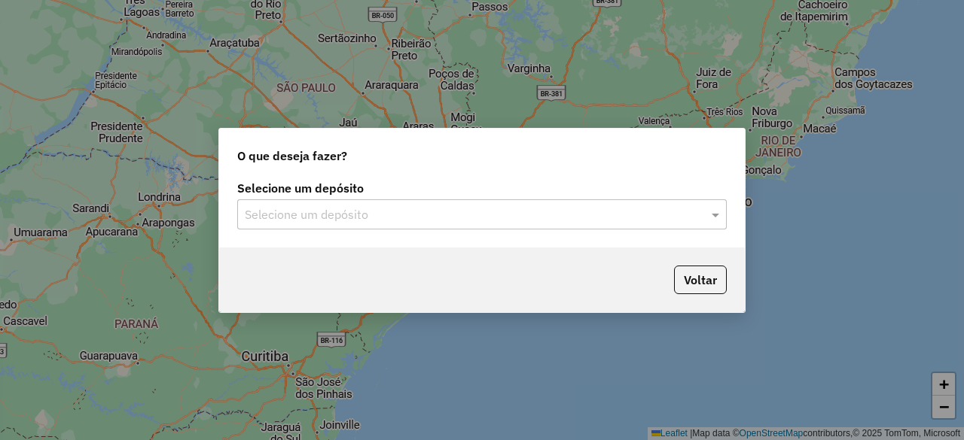
click at [322, 215] on input "text" at bounding box center [467, 215] width 444 height 18
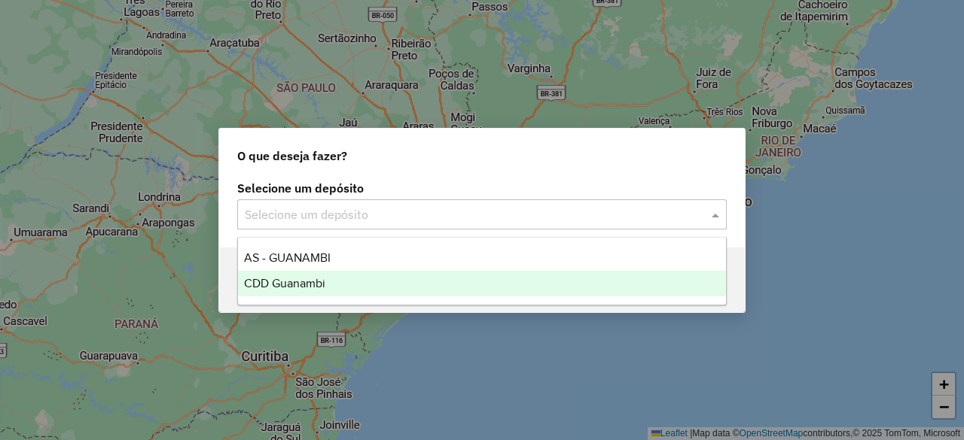
click at [313, 285] on span "CDD Guanambi" at bounding box center [284, 283] width 81 height 13
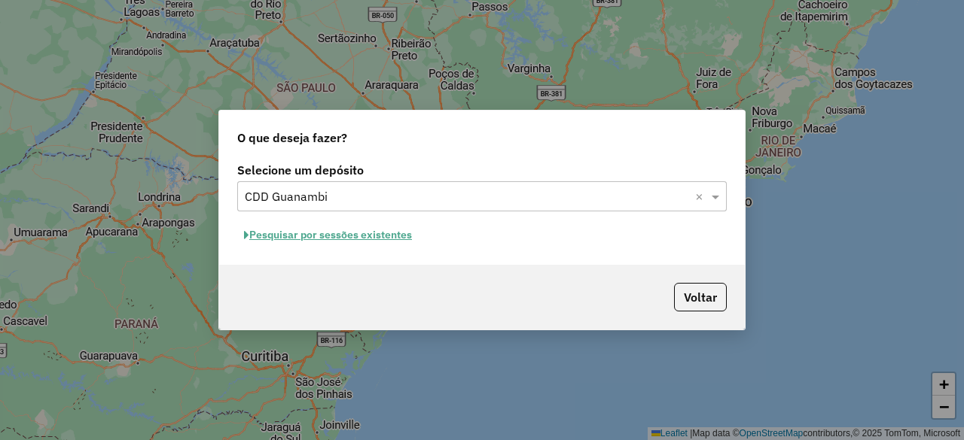
click at [334, 237] on button "Pesquisar por sessões existentes" at bounding box center [327, 235] width 181 height 23
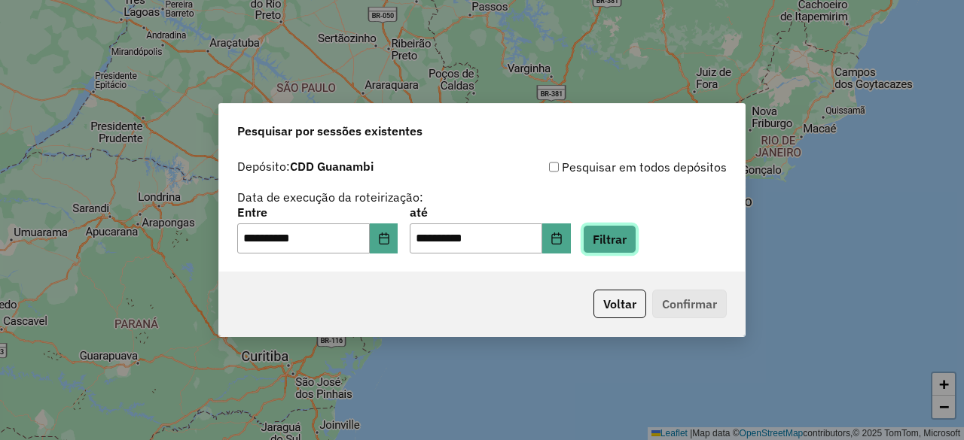
click at [618, 241] on button "Filtrar" at bounding box center [609, 239] width 53 height 29
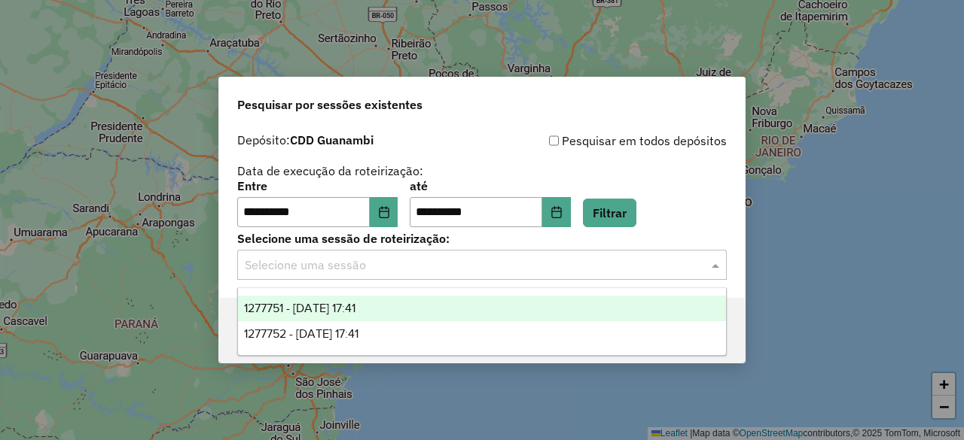
click at [443, 253] on div "Selecione uma sessão" at bounding box center [481, 265] width 489 height 30
click at [395, 309] on div "1277751 - 18/09/2025 17:41" at bounding box center [481, 309] width 487 height 26
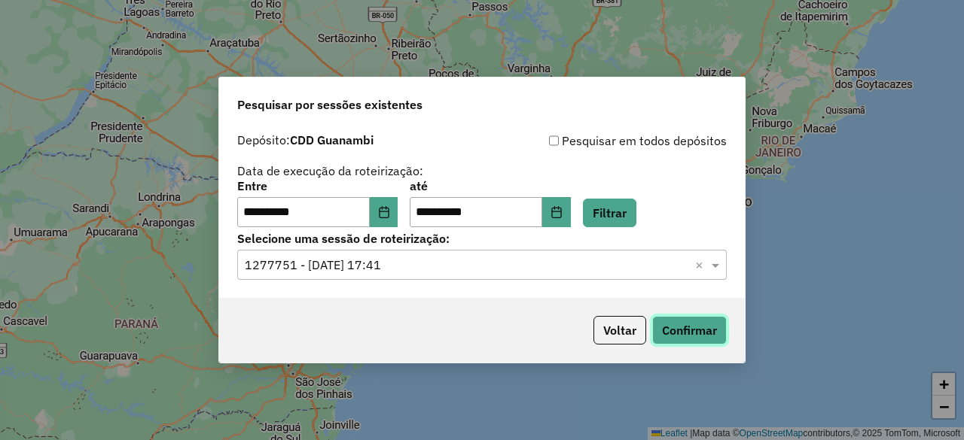
click at [668, 328] on button "Confirmar" at bounding box center [689, 330] width 75 height 29
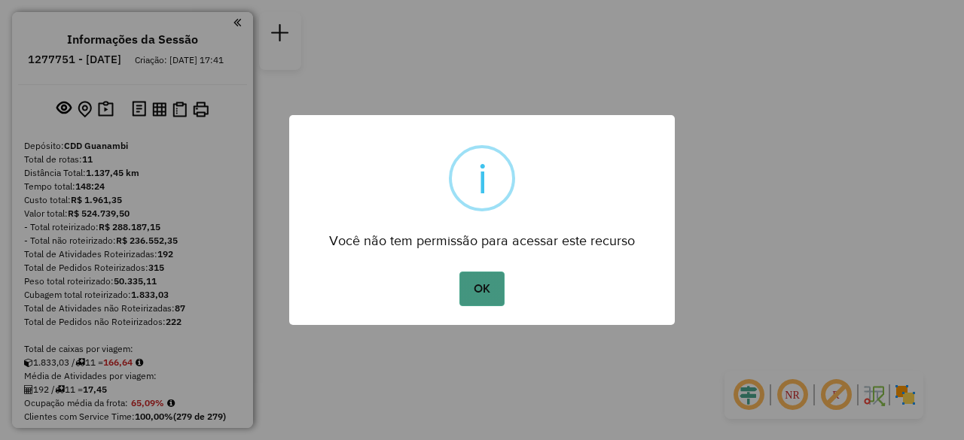
click at [484, 286] on button "OK" at bounding box center [481, 289] width 44 height 35
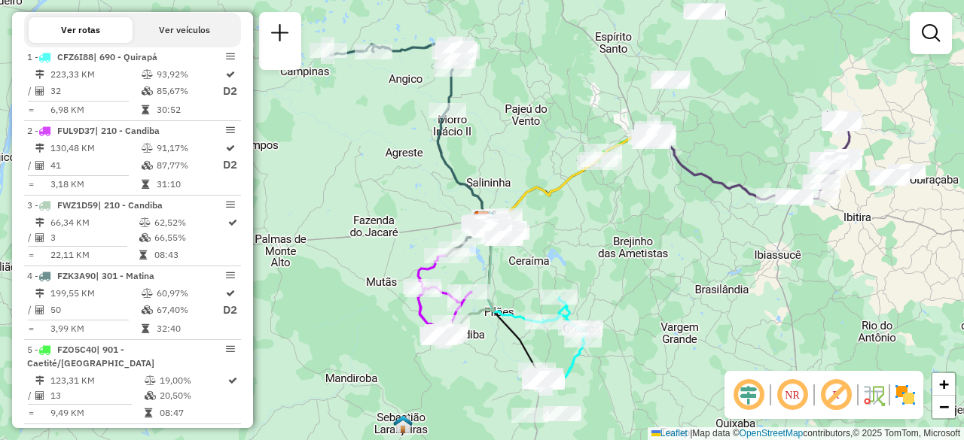
scroll to position [554, 0]
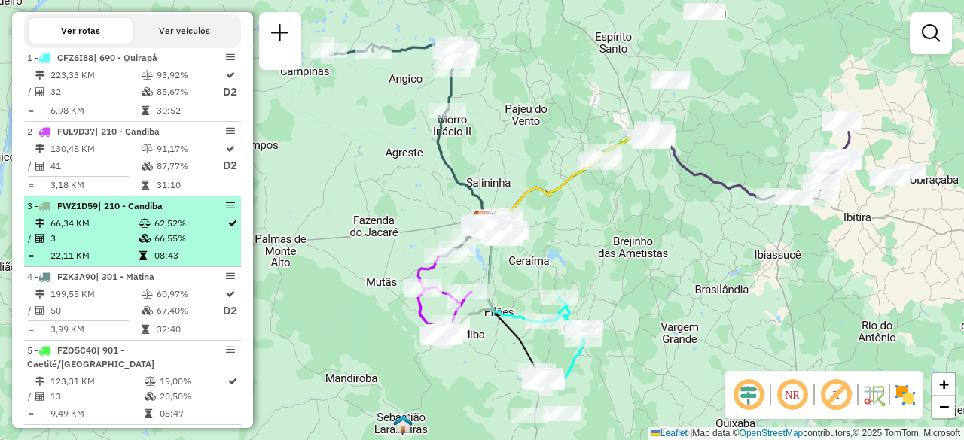
click at [155, 228] on td "62,52%" at bounding box center [190, 223] width 73 height 15
select select "**********"
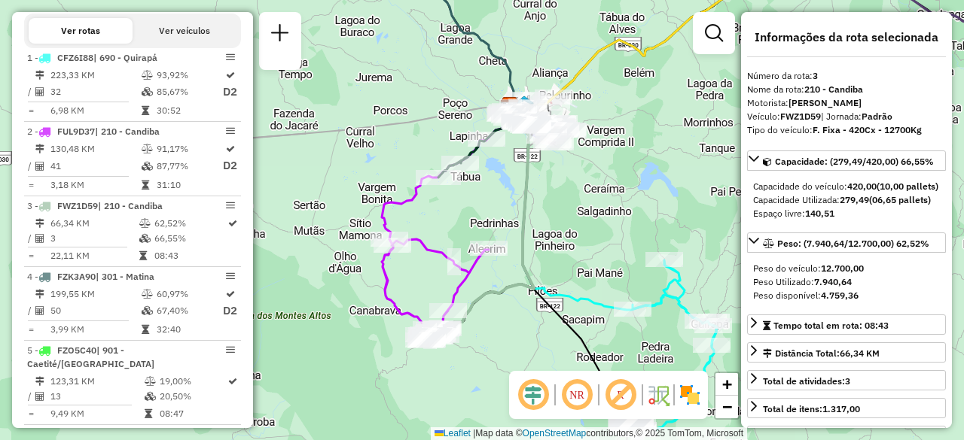
click at [483, 297] on icon at bounding box center [484, 220] width 100 height 229
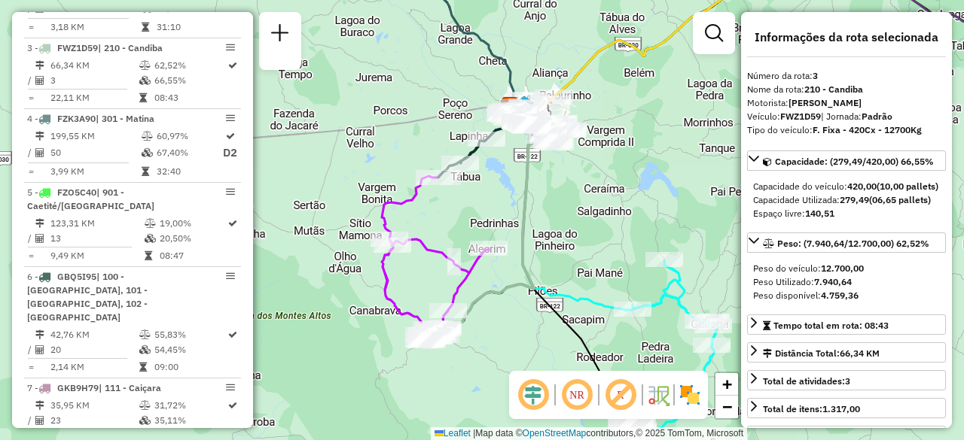
scroll to position [751, 0]
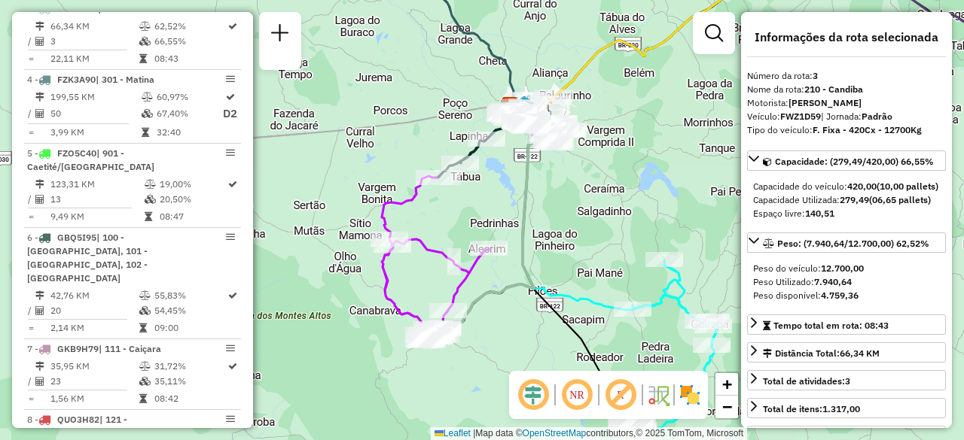
click at [486, 284] on icon at bounding box center [484, 220] width 100 height 229
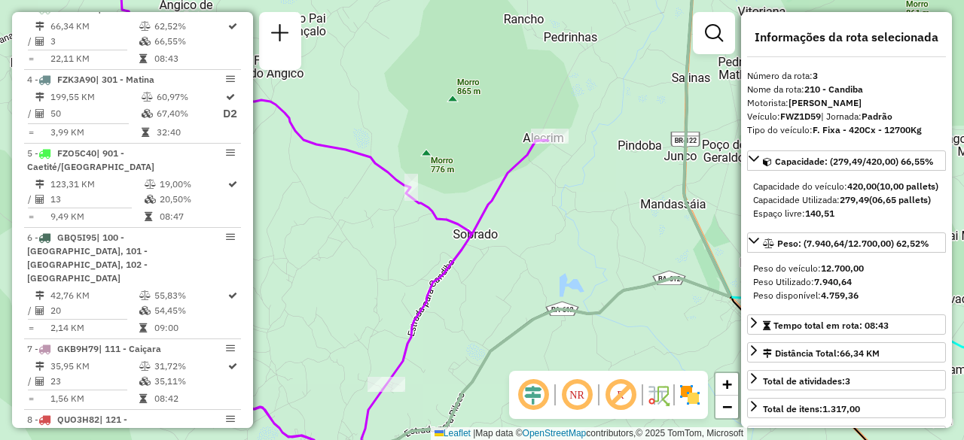
drag, startPoint x: 503, startPoint y: 291, endPoint x: 685, endPoint y: 204, distance: 202.1
click at [678, 215] on div "Janela de atendimento Grade de atendimento Capacidade Transportadoras Veículos …" at bounding box center [482, 220] width 964 height 440
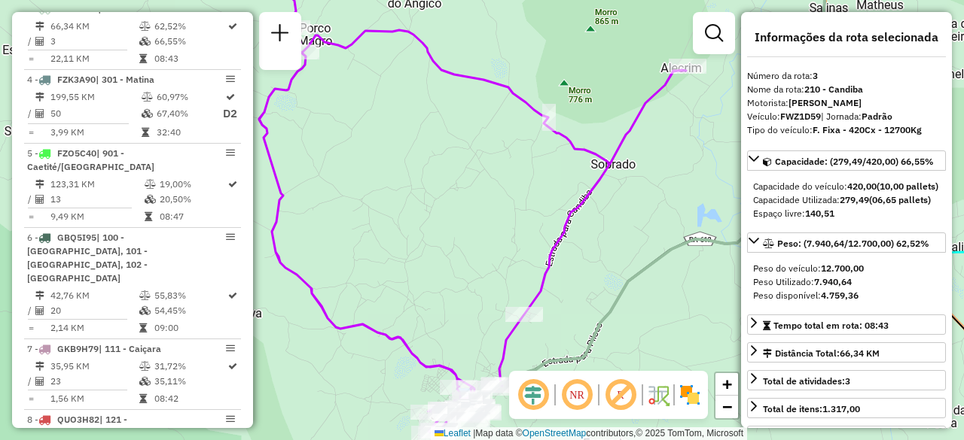
drag, startPoint x: 637, startPoint y: 197, endPoint x: 675, endPoint y: 77, distance: 125.5
click at [675, 77] on div "Janela de atendimento Grade de atendimento Capacidade Transportadoras Veículos …" at bounding box center [482, 220] width 964 height 440
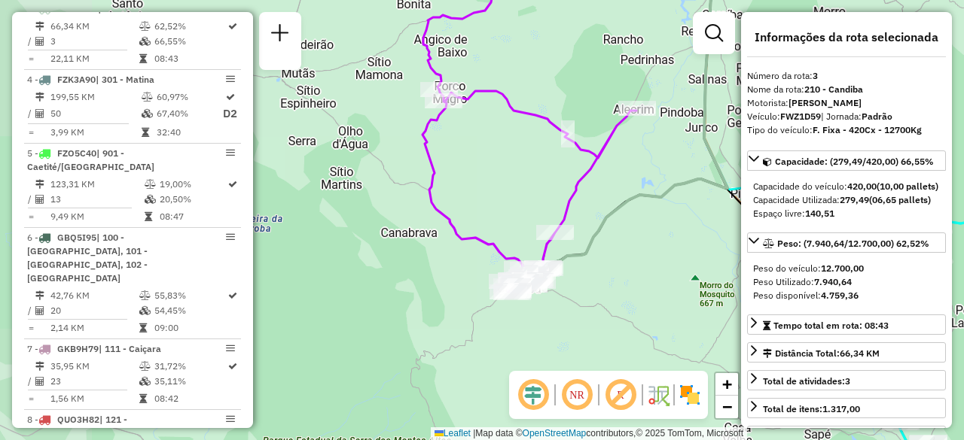
drag, startPoint x: 614, startPoint y: 158, endPoint x: 588, endPoint y: 213, distance: 61.0
click at [588, 213] on div "Janela de atendimento Grade de atendimento Capacidade Transportadoras Veículos …" at bounding box center [482, 220] width 964 height 440
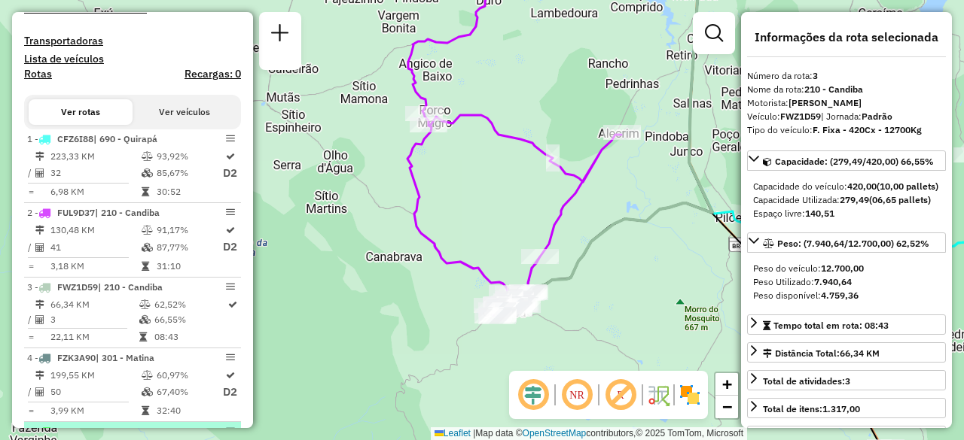
scroll to position [474, 0]
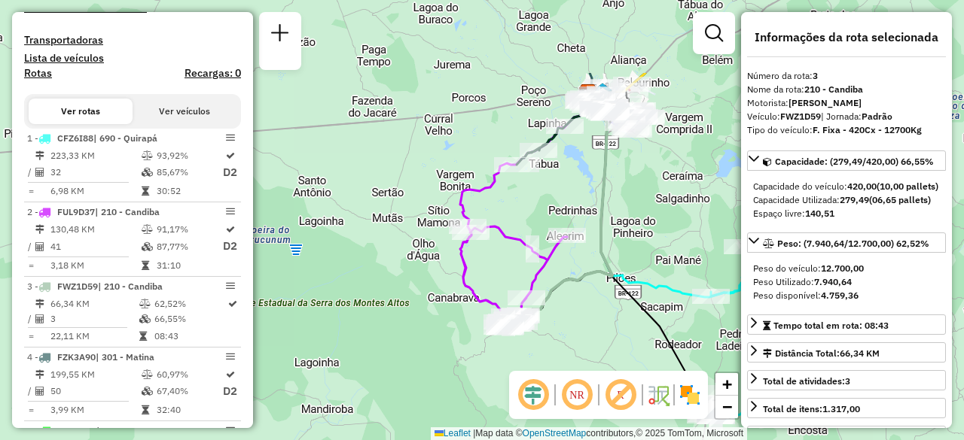
drag, startPoint x: 596, startPoint y: 105, endPoint x: 553, endPoint y: 222, distance: 124.8
click at [553, 222] on div "Rota 2 - Placa FUL9D37 40705515 - RECANTO FAMILIA Janela de atendimento Grade d…" at bounding box center [482, 220] width 964 height 440
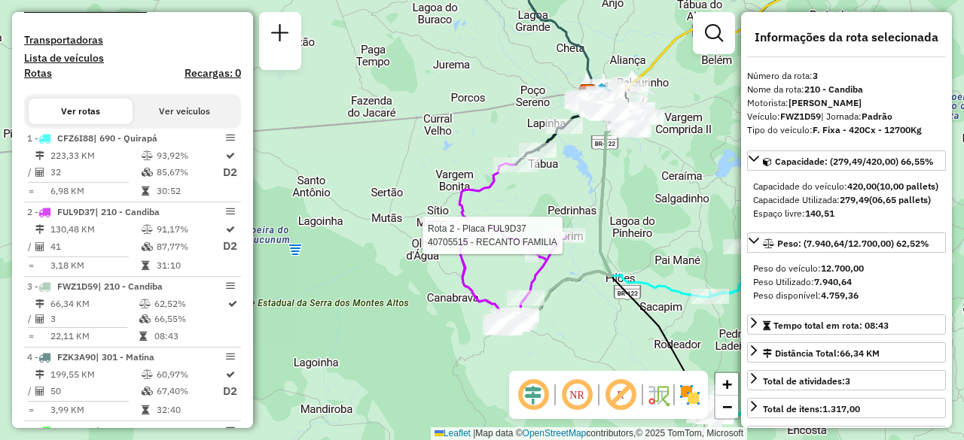
drag, startPoint x: 572, startPoint y: 186, endPoint x: 524, endPoint y: 231, distance: 66.1
click at [535, 225] on div "Rota 2 - Placa FUL9D37 40705515 - RECANTO FAMILIA Janela de atendimento Grade d…" at bounding box center [482, 220] width 964 height 440
